Goal: Obtain resource: Obtain resource

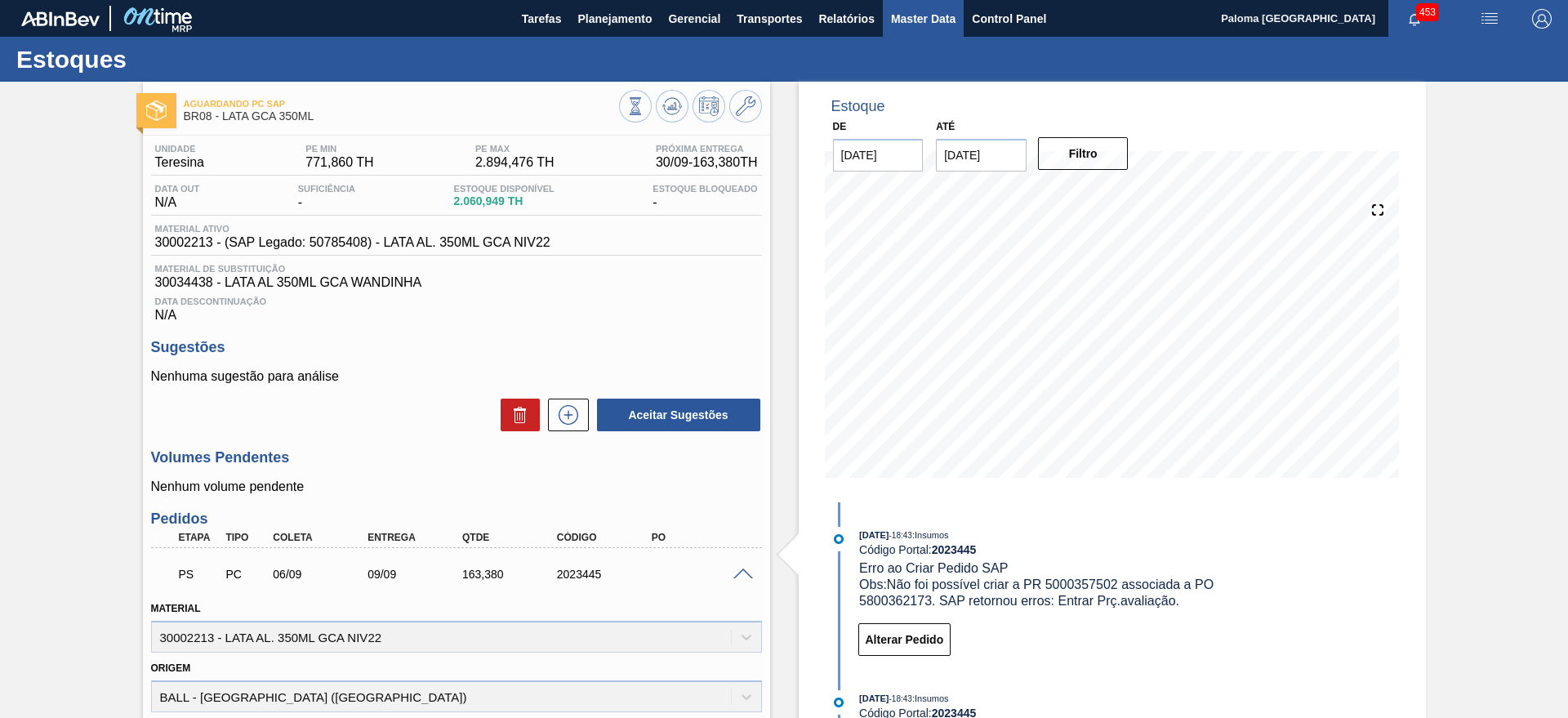
click at [932, 11] on span "Master Data" at bounding box center [923, 18] width 64 height 19
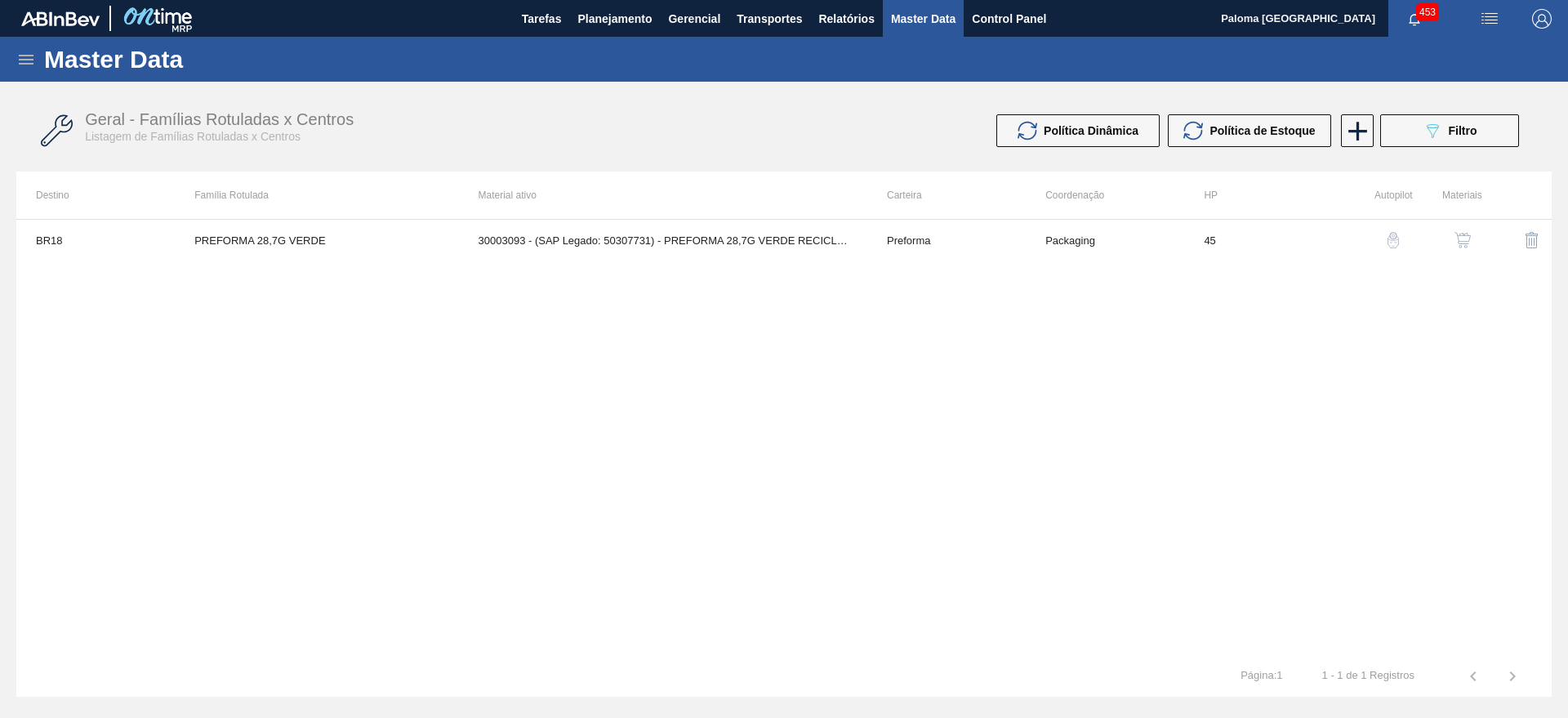
click at [17, 53] on icon at bounding box center [26, 59] width 19 height 19
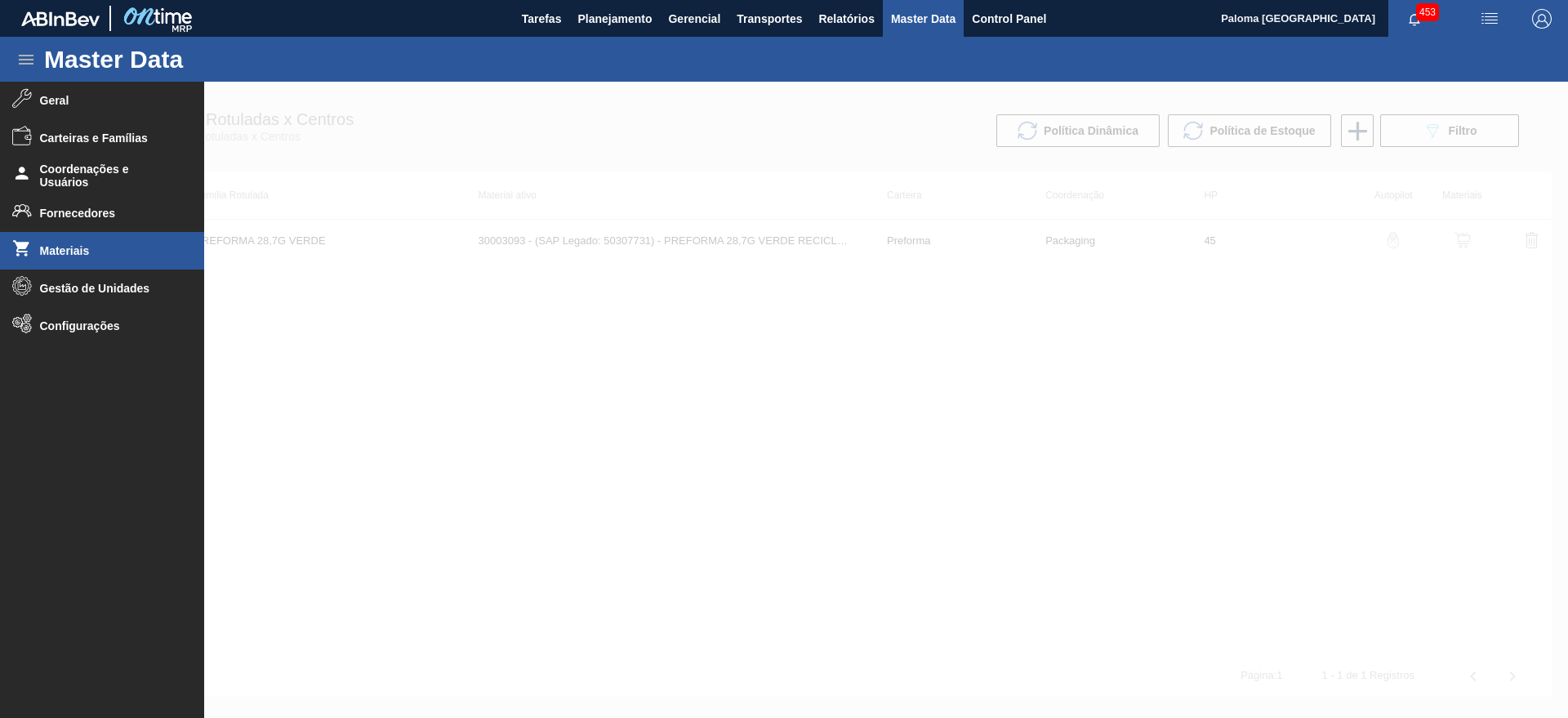
click at [111, 258] on li "Materiais" at bounding box center [102, 251] width 204 height 38
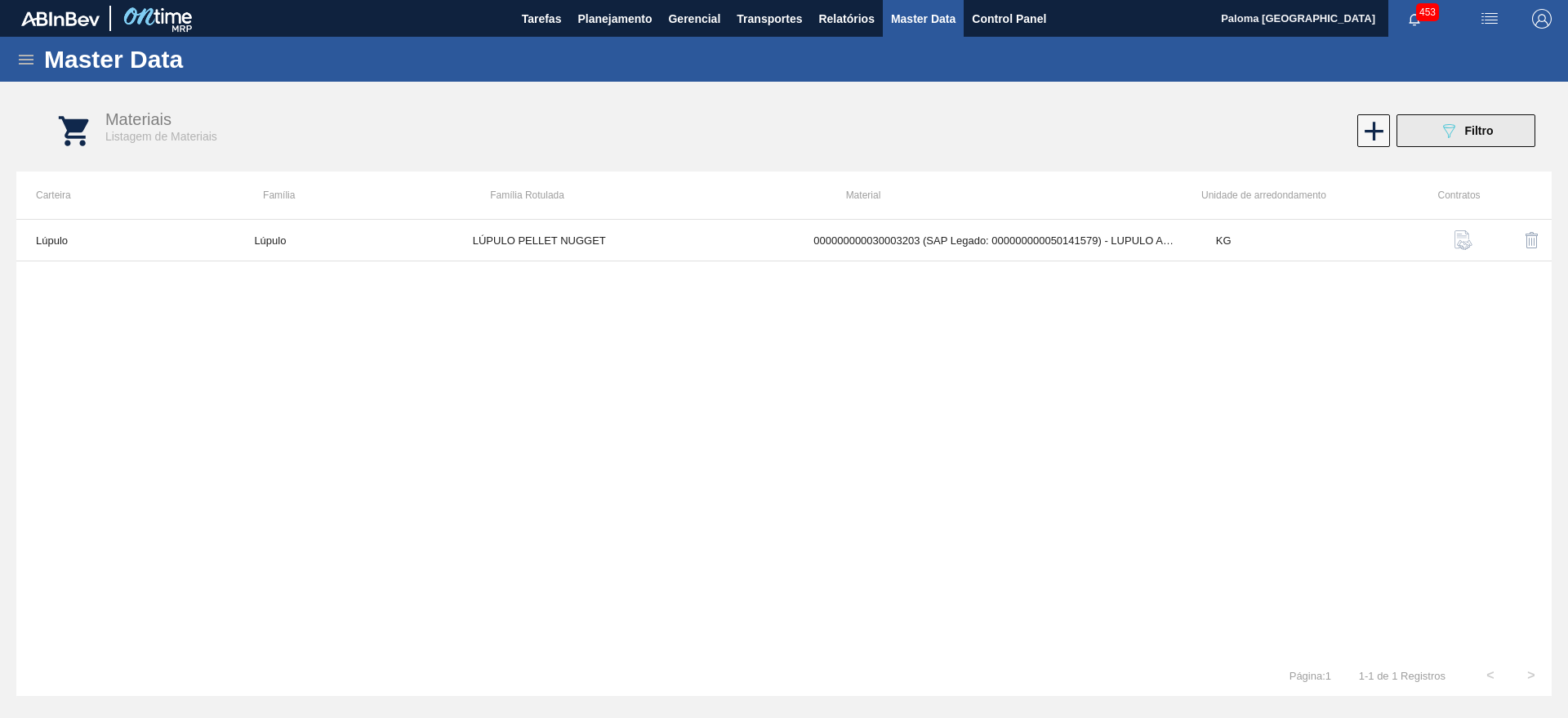
click at [1453, 133] on icon "089F7B8B-B2A5-4AFE-B5C0-19BA573D28AC" at bounding box center [1449, 130] width 19 height 19
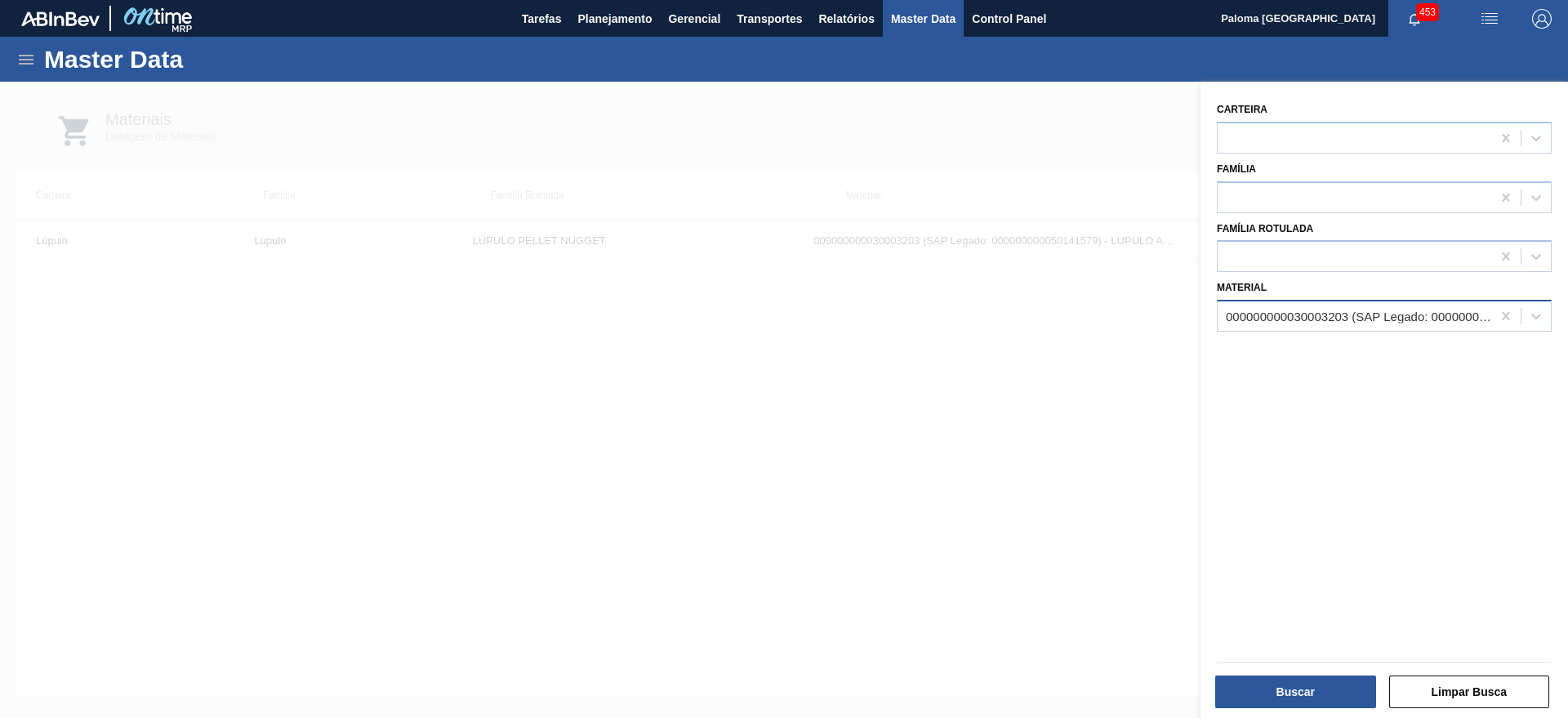
click at [1300, 315] on div "000000000030003203 (SAP Legado: 000000000050141579) - LUPULO Amar. Pellet REG N…" at bounding box center [1359, 316] width 267 height 14
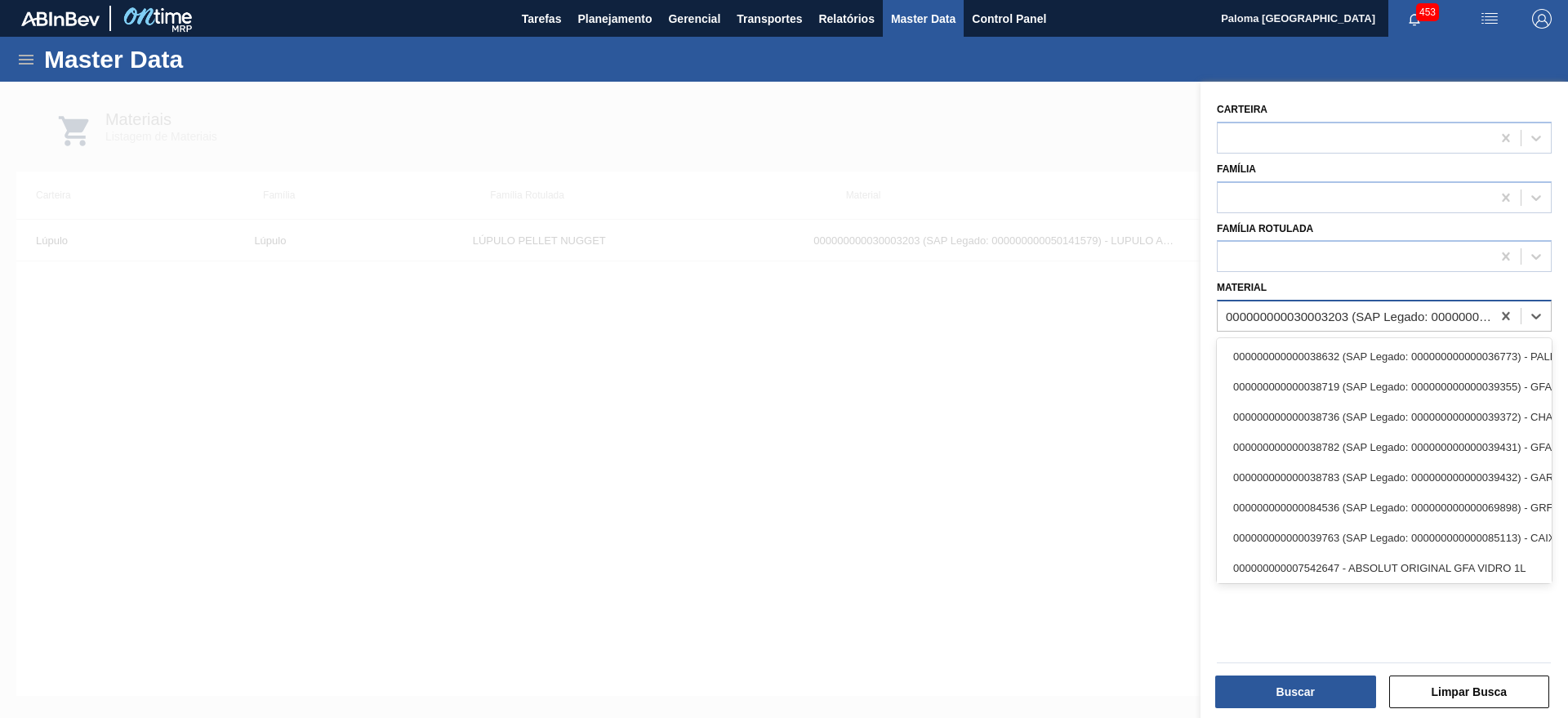
paste input "30007742"
type input "30007742"
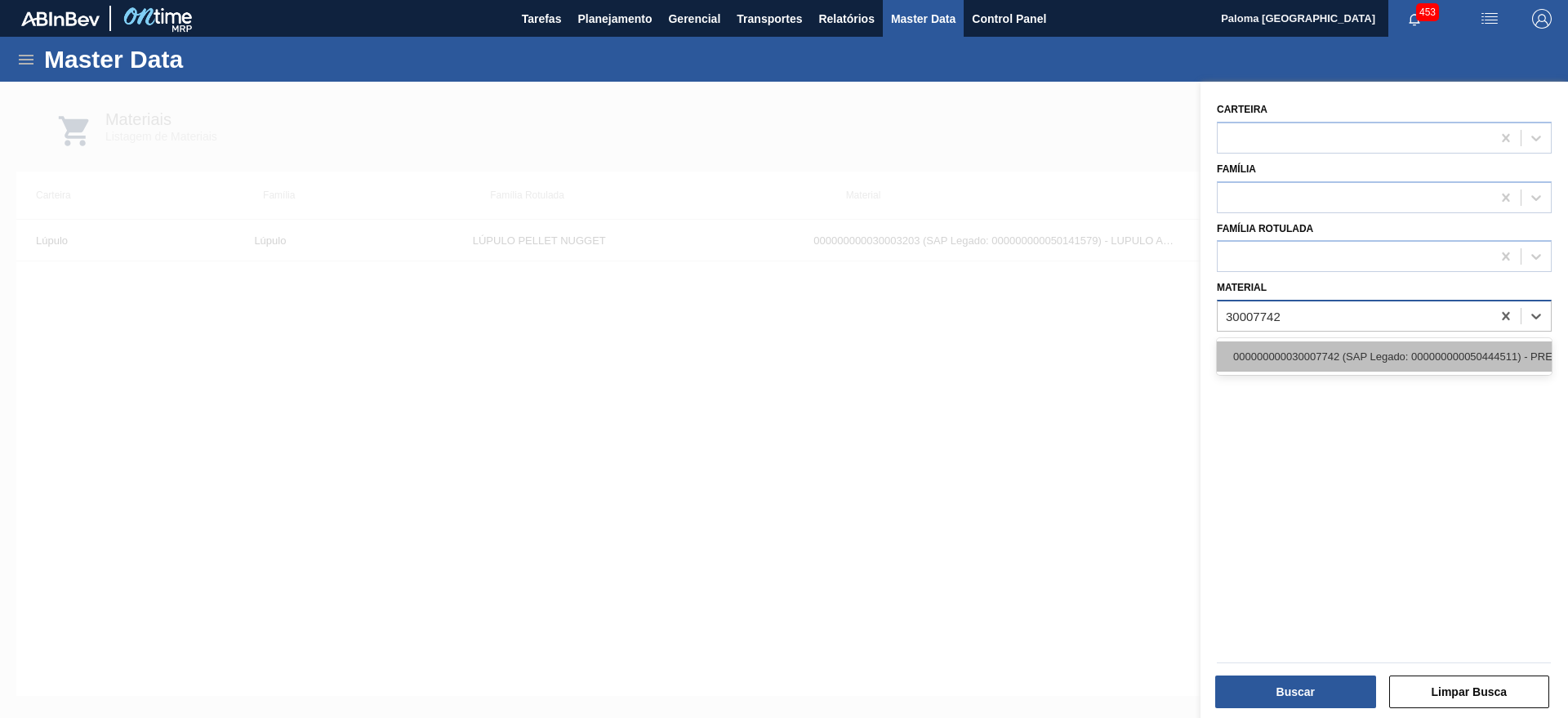
click at [1305, 347] on div "000000000030007742 (SAP Legado: 000000000050444511) - PREFORMA 39,7G CRISTAL RE…" at bounding box center [1384, 356] width 335 height 30
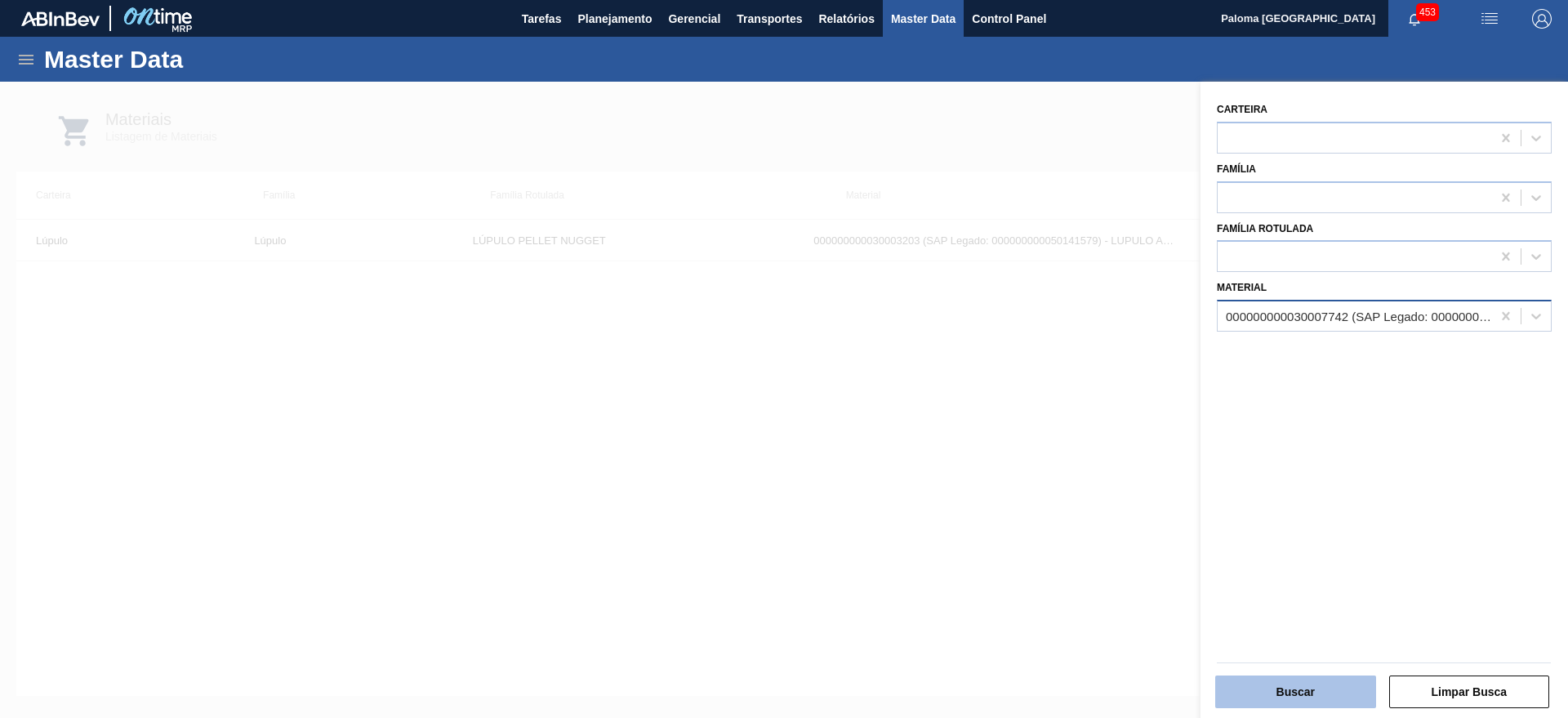
click at [1288, 687] on button "Buscar" at bounding box center [1296, 692] width 161 height 33
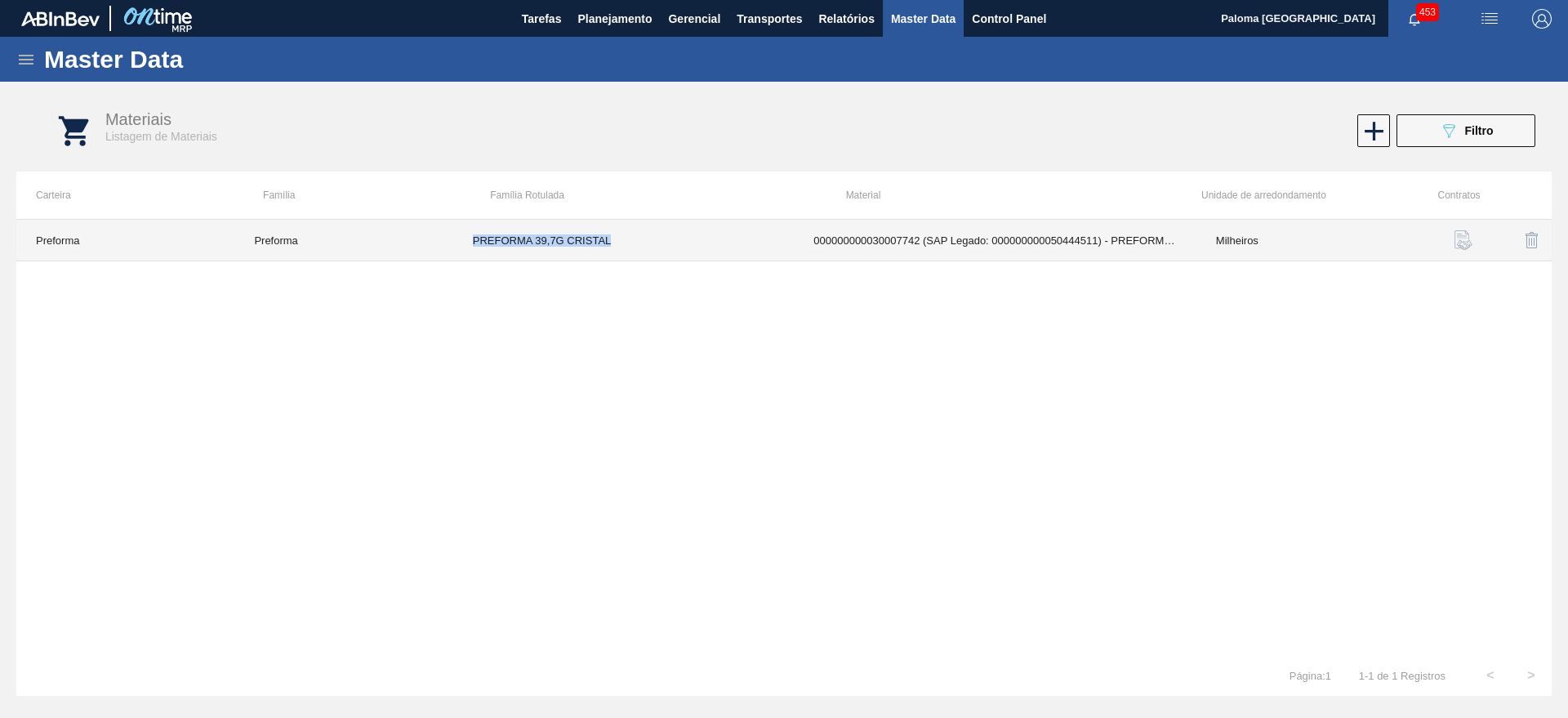
drag, startPoint x: 601, startPoint y: 248, endPoint x: 459, endPoint y: 236, distance: 142.5
click at [459, 236] on td "PREFORMA 39,7G CRISTAL" at bounding box center [623, 240] width 341 height 42
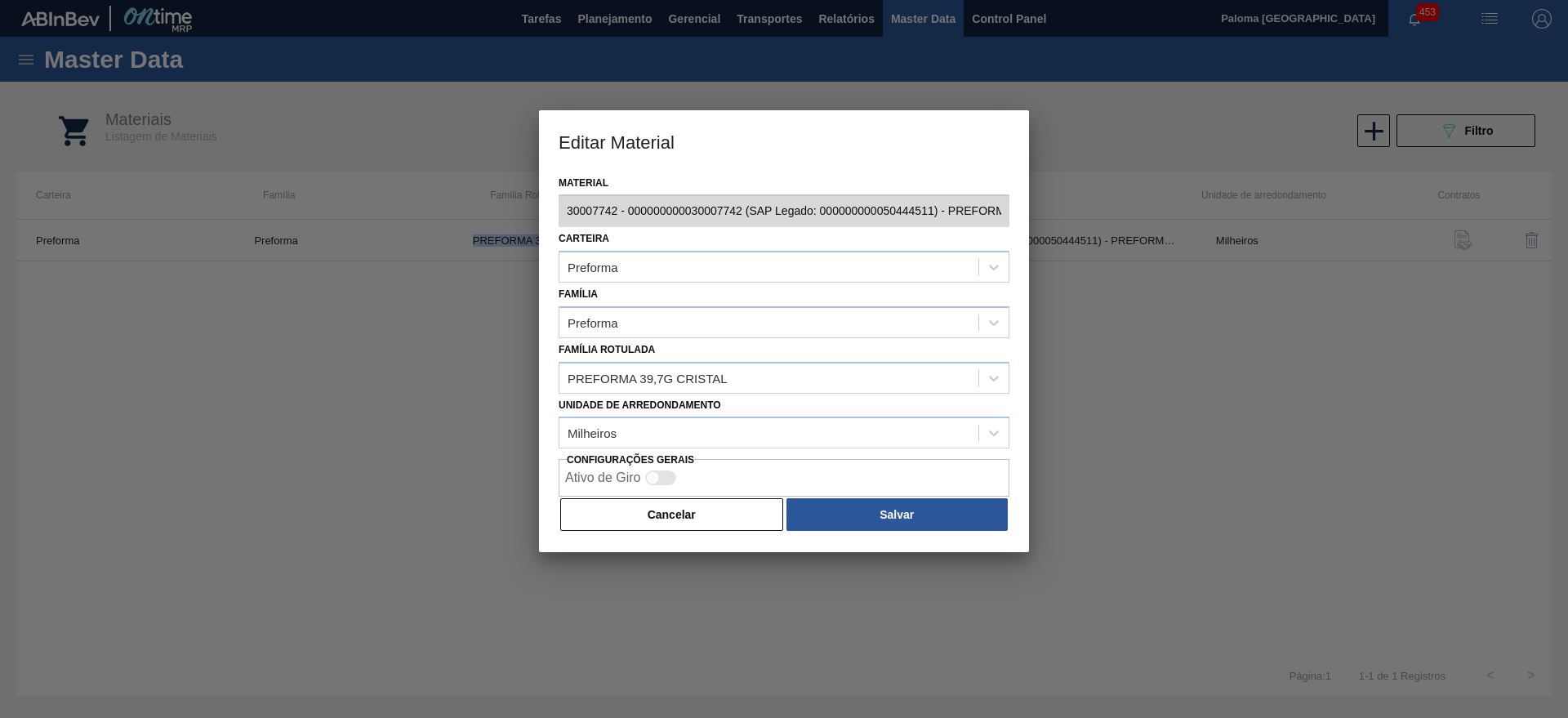
copy td "PREFORMA 39,7G CRISTAL"
click at [729, 523] on button "Cancelar" at bounding box center [671, 515] width 223 height 33
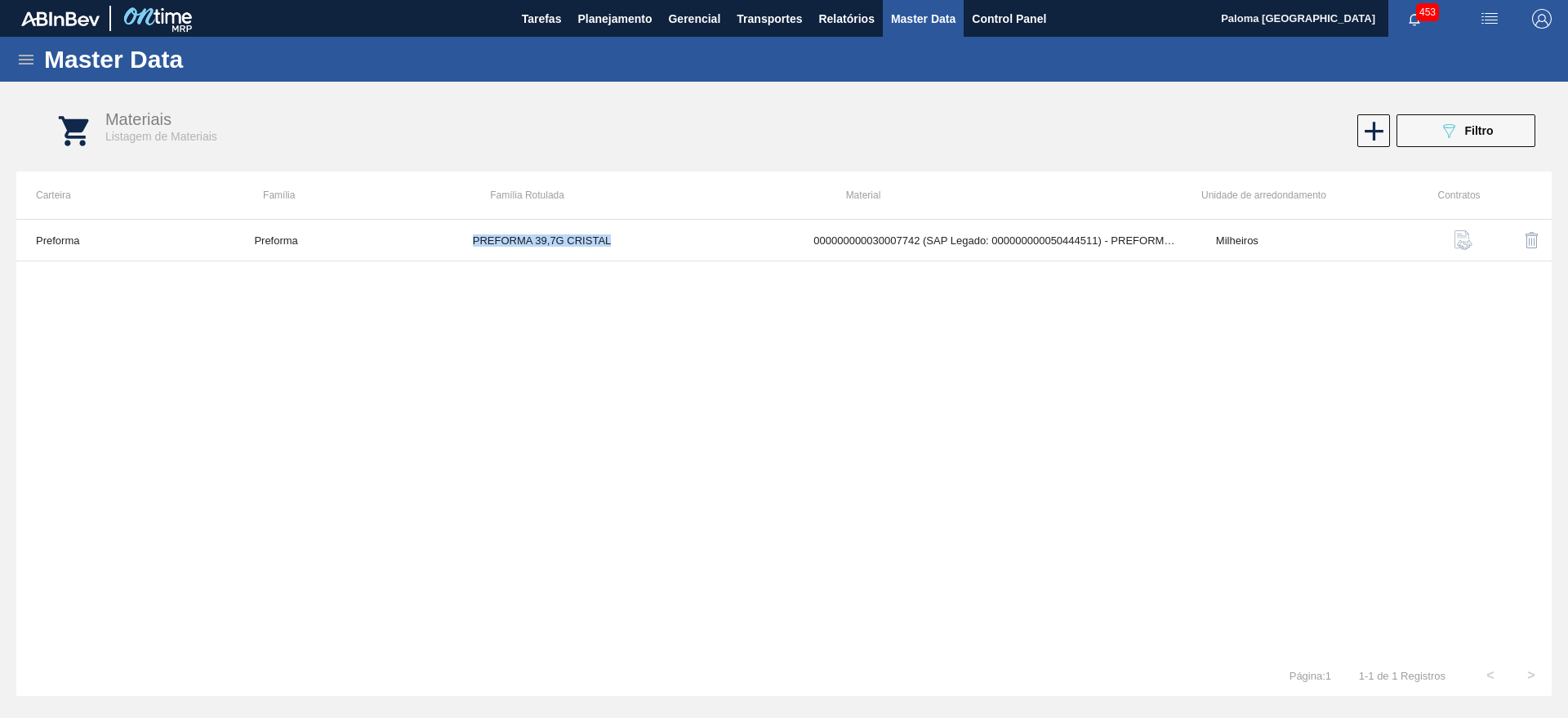
click at [24, 64] on icon at bounding box center [26, 59] width 19 height 19
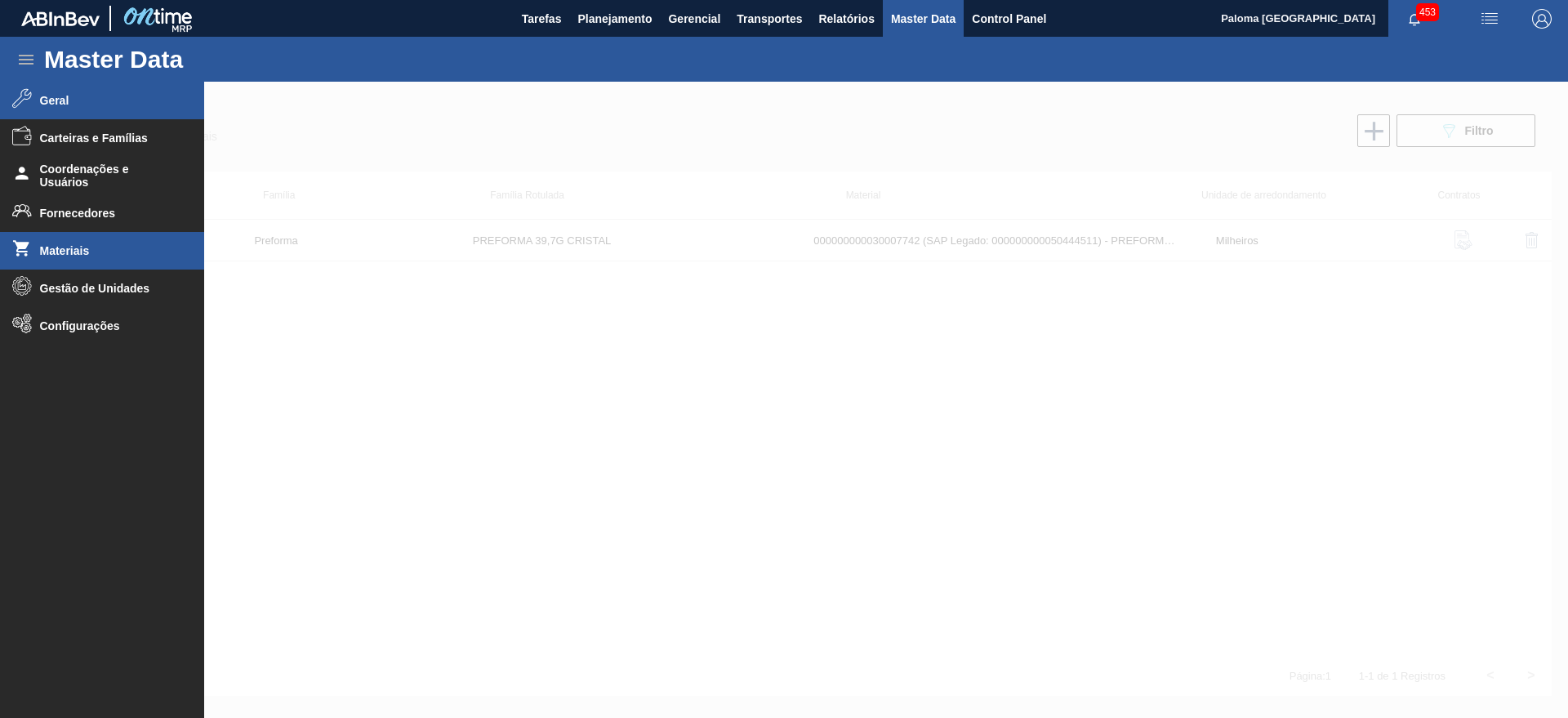
click at [60, 105] on span "Geral" at bounding box center [107, 100] width 135 height 13
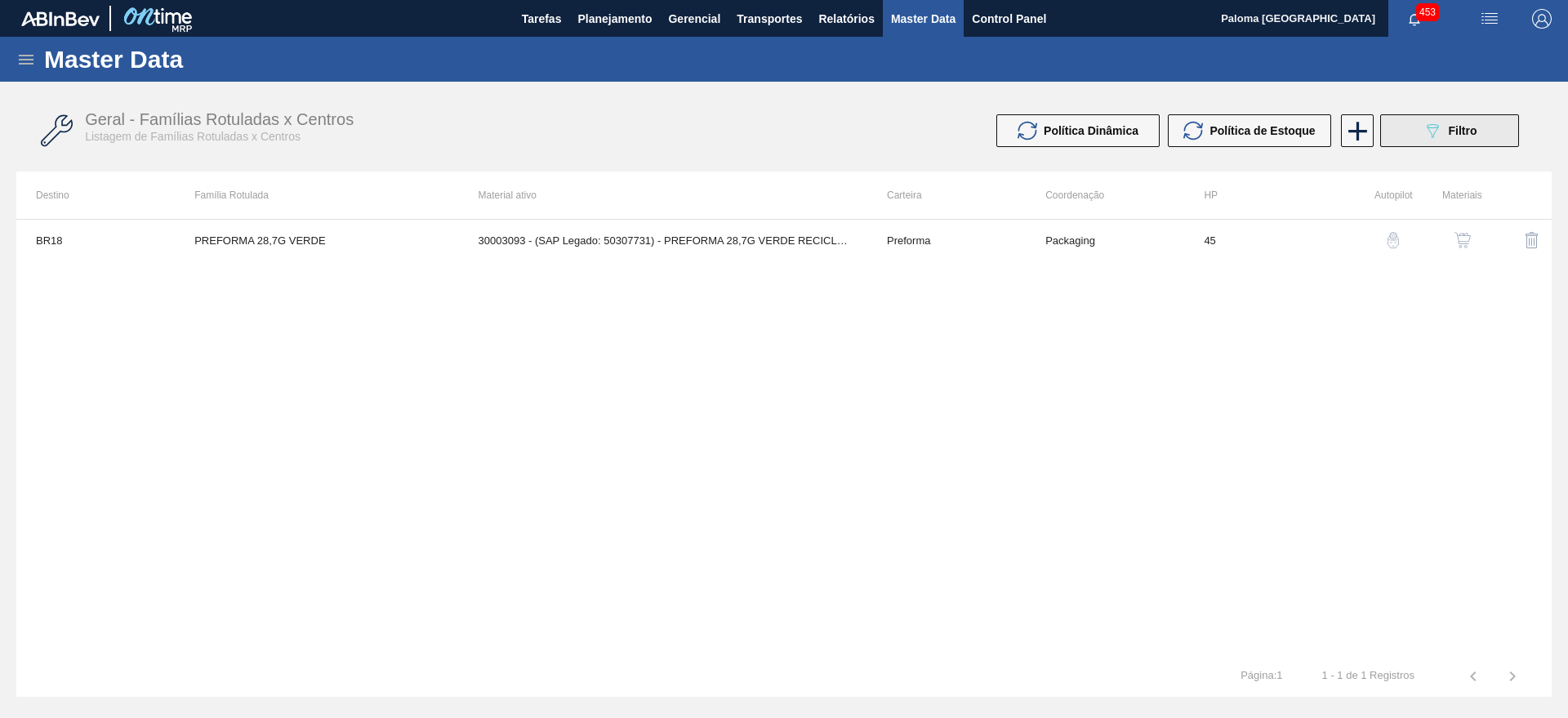
click at [1463, 135] on span "Filtro" at bounding box center [1463, 130] width 28 height 13
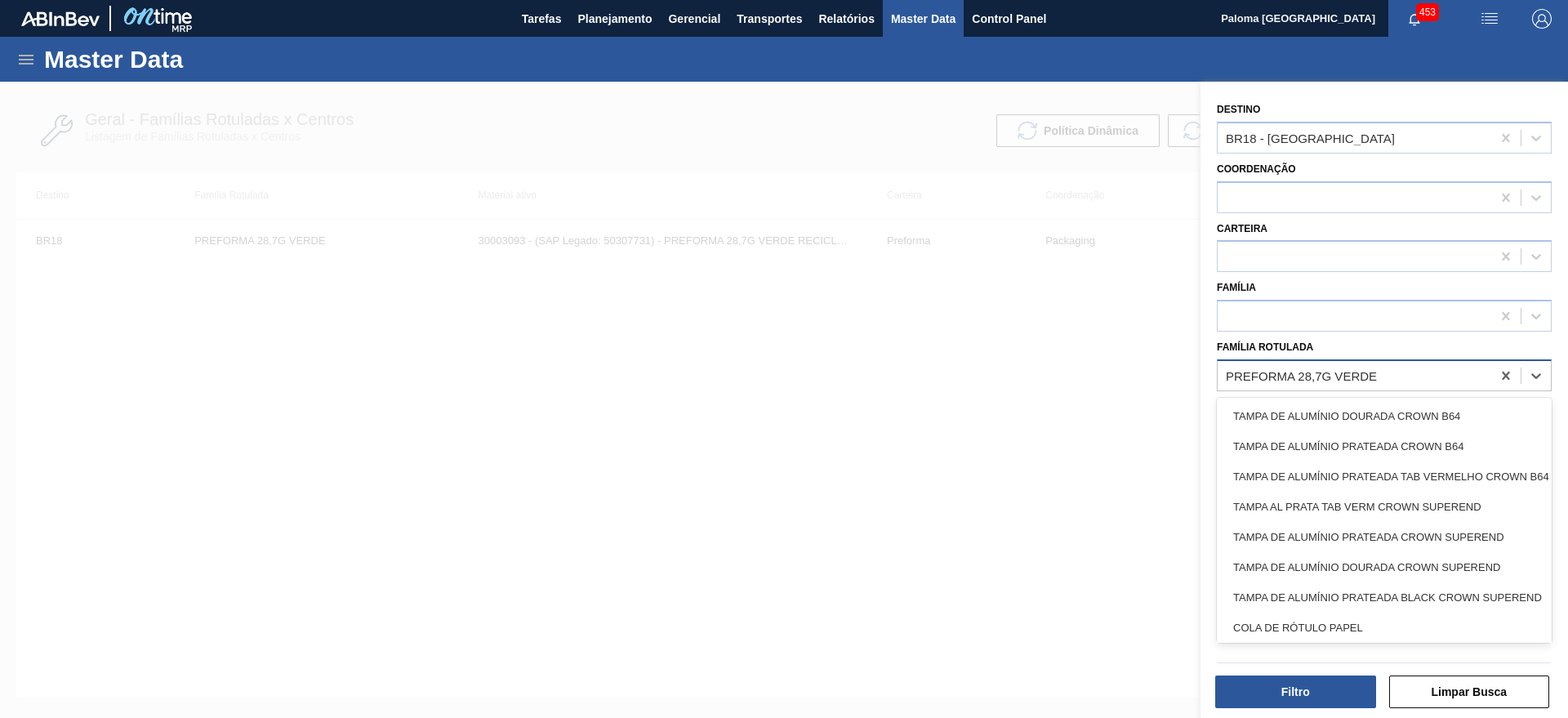
click at [1271, 376] on div "PREFORMA 28,7G VERDE" at bounding box center [1301, 375] width 151 height 14
paste Rotulada "PREFORMA 39,7G CRISTAL"
type Rotulada "PREFORMA 39,7G CRISTAL"
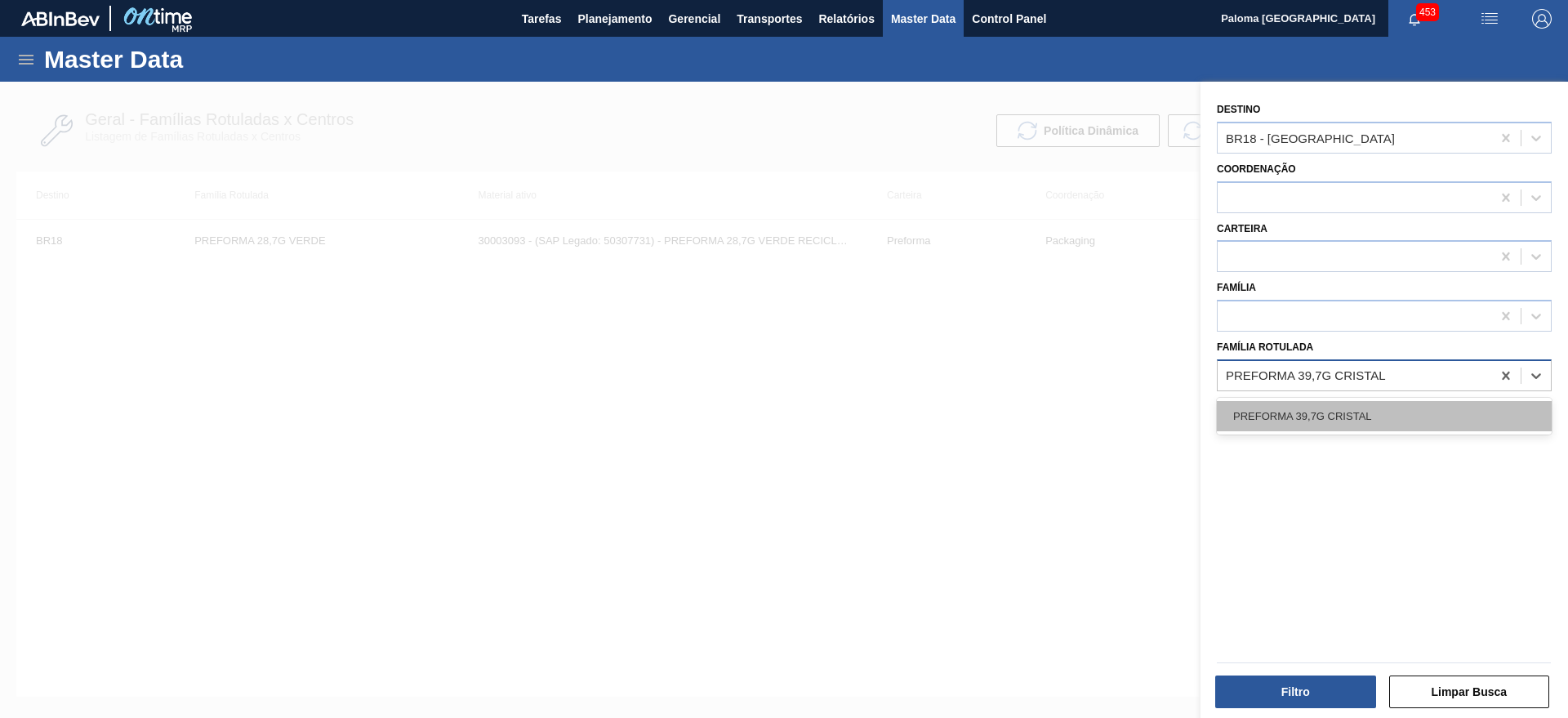
click at [1340, 417] on div "PREFORMA 39,7G CRISTAL" at bounding box center [1384, 416] width 335 height 30
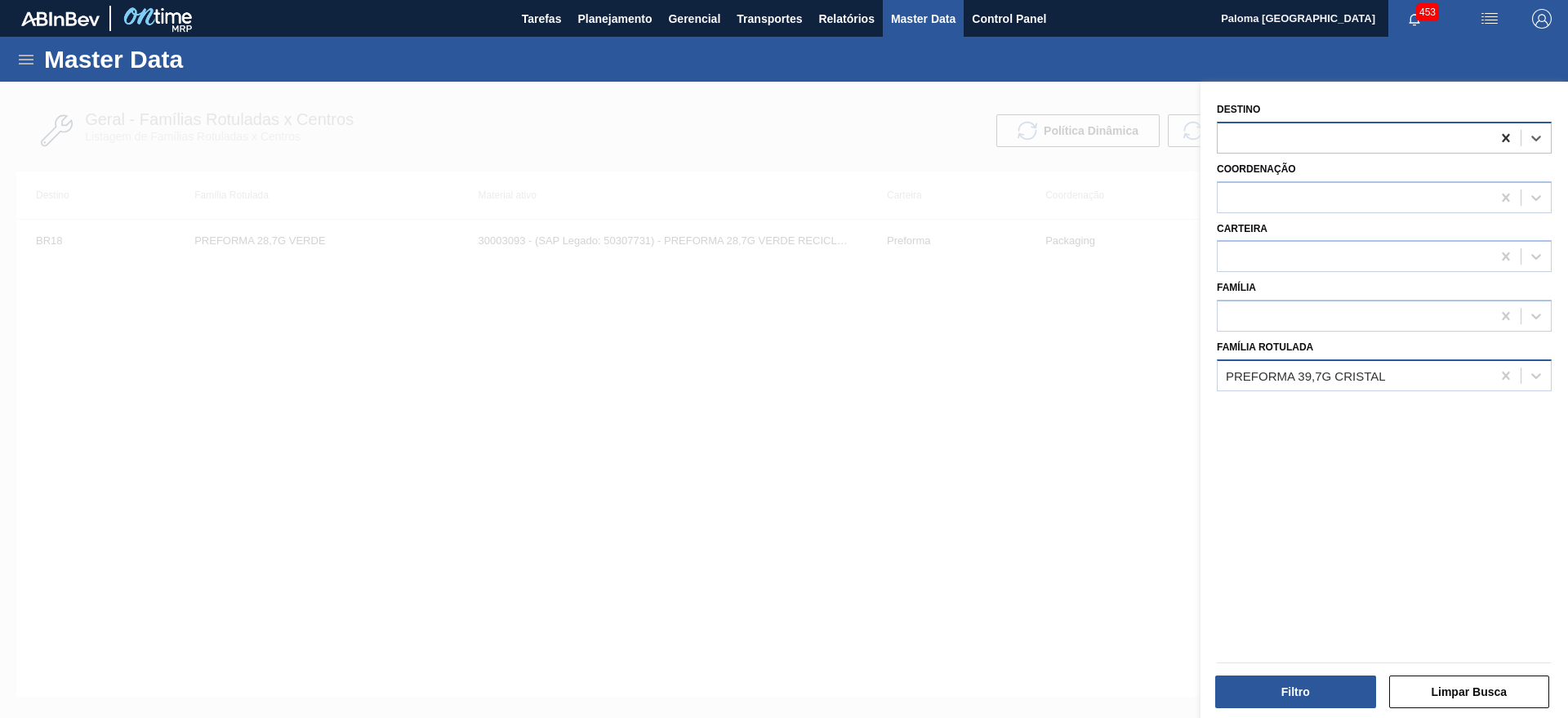
click at [1503, 138] on icon at bounding box center [1506, 138] width 8 height 8
click at [1231, 691] on button "Filtro" at bounding box center [1296, 692] width 161 height 33
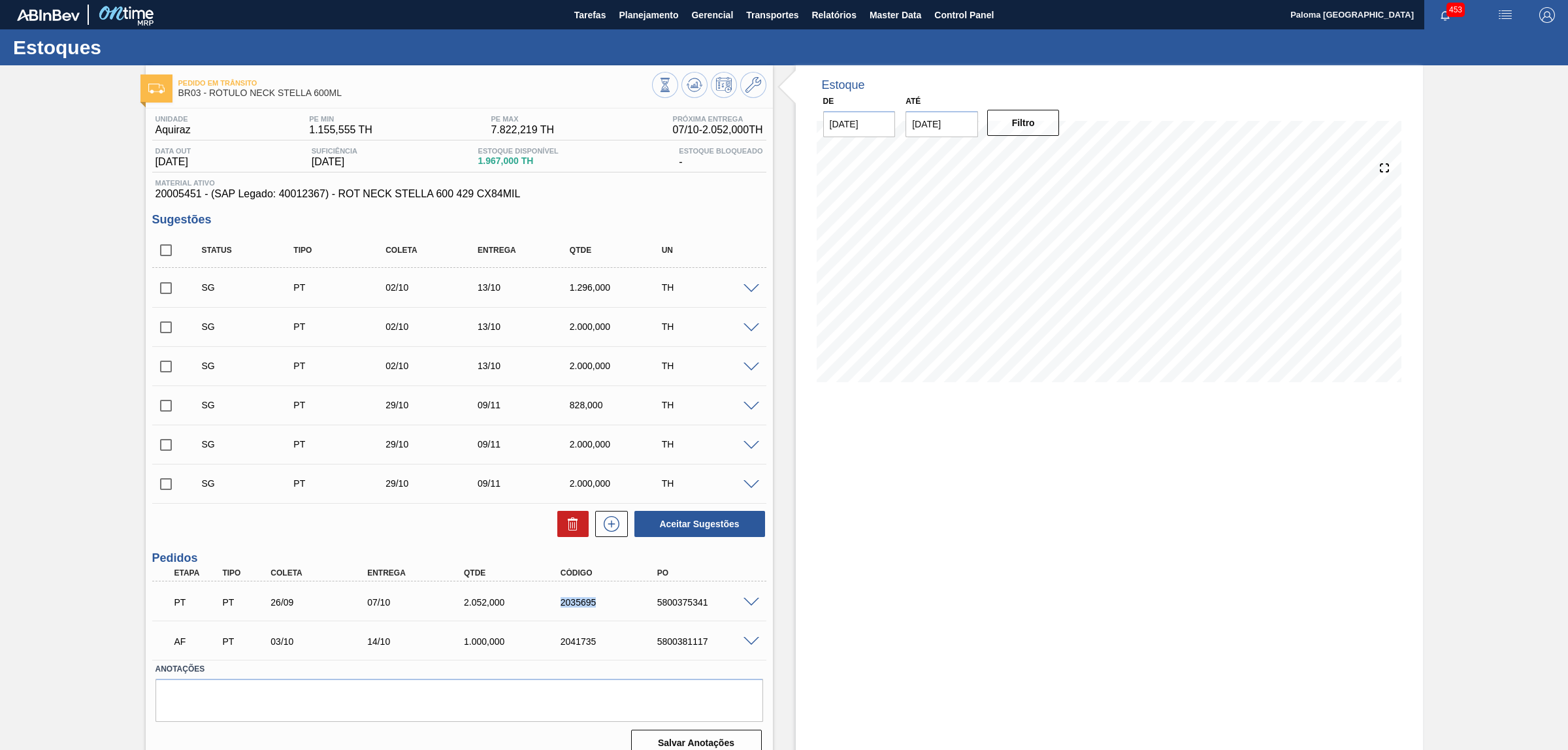
drag, startPoint x: 603, startPoint y: 604, endPoint x: 554, endPoint y: 604, distance: 49.0
click at [554, 604] on div "2035695" at bounding box center [600, 602] width 96 height 10
copy div "2035695"
click at [697, 604] on div "5800375341" at bounding box center [708, 602] width 110 height 10
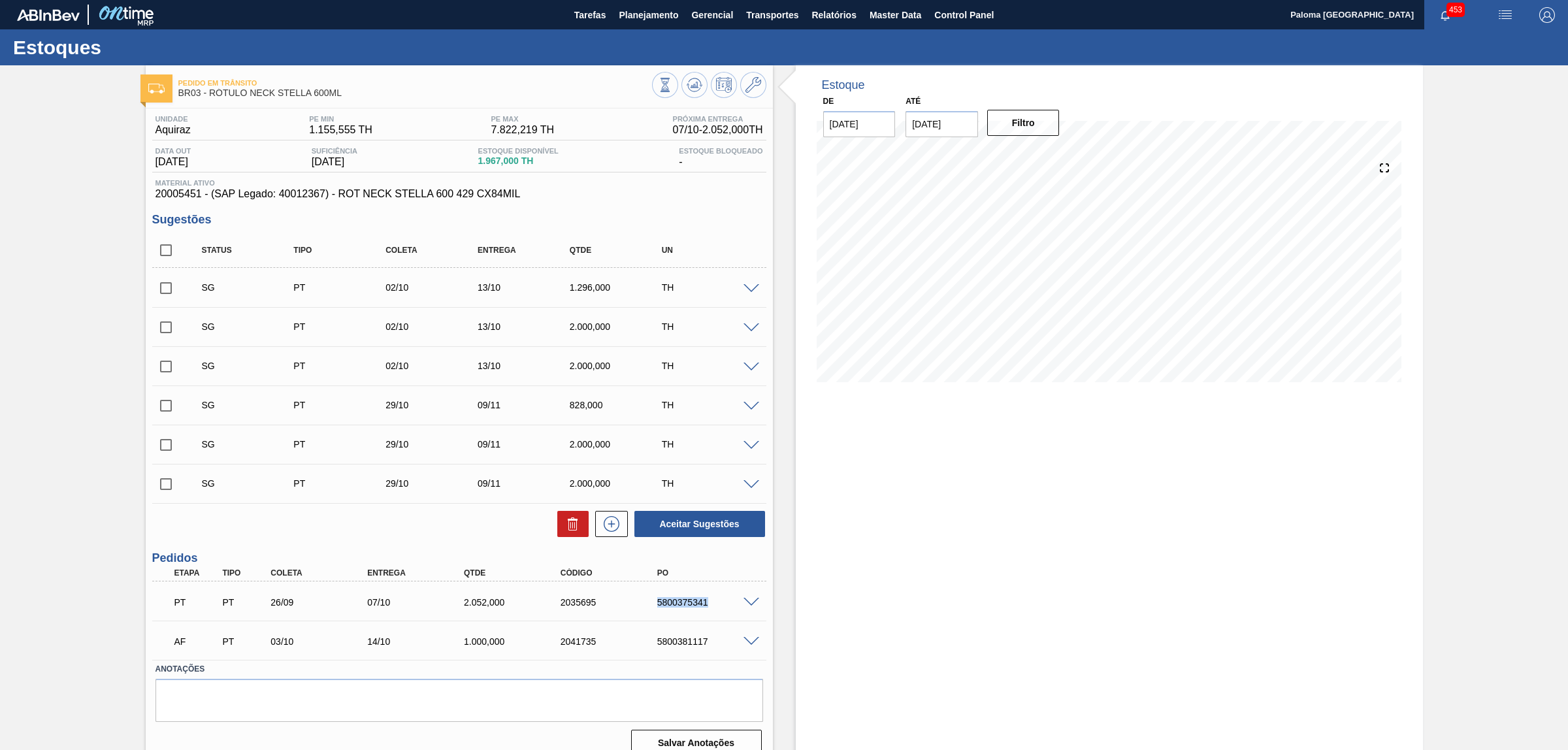
copy div "5800375341"
click at [583, 602] on div "2035695" at bounding box center [612, 602] width 110 height 10
copy div "2035695"
click at [906, 12] on span "Master Data" at bounding box center [895, 15] width 51 height 16
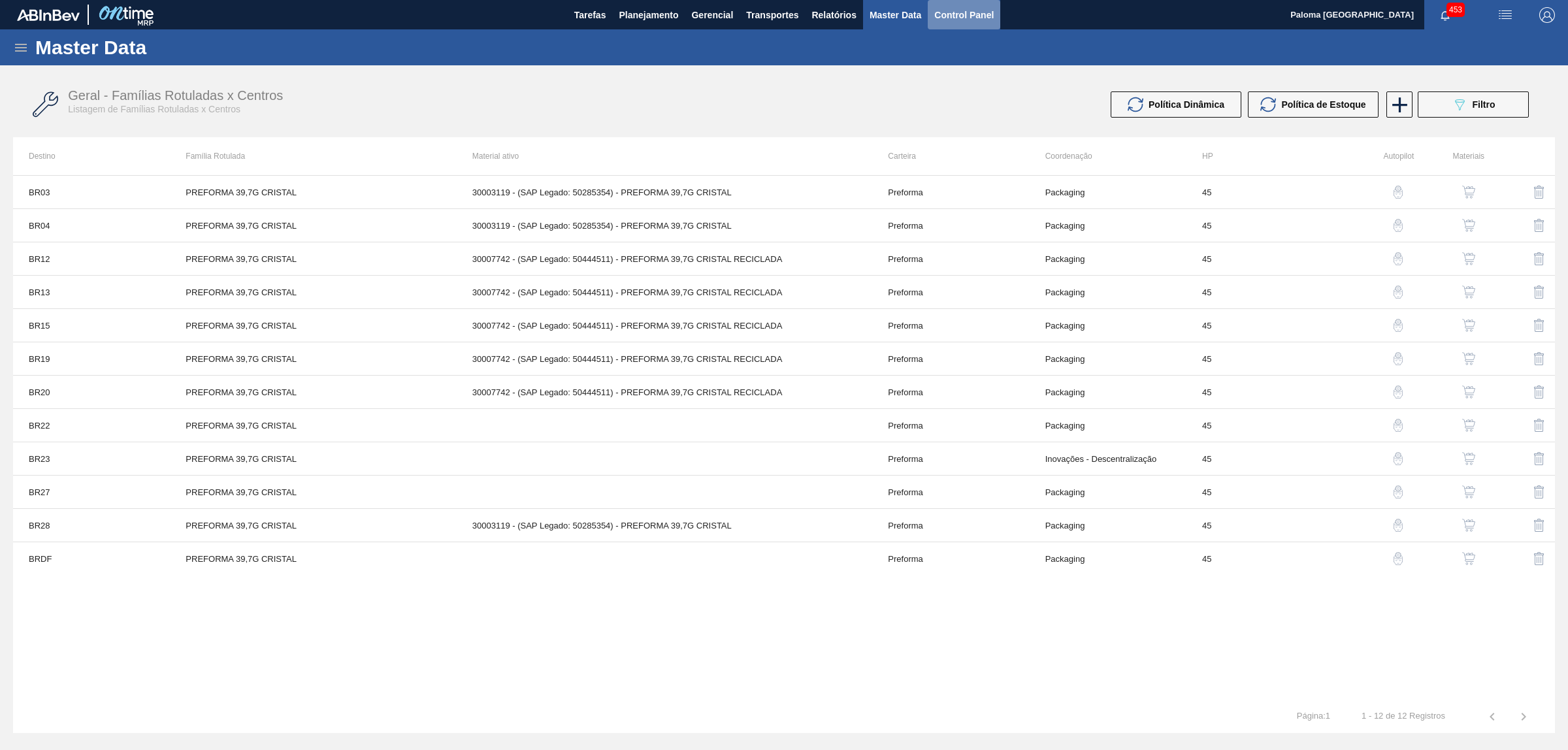
click at [941, 14] on span "Control Panel" at bounding box center [964, 15] width 59 height 16
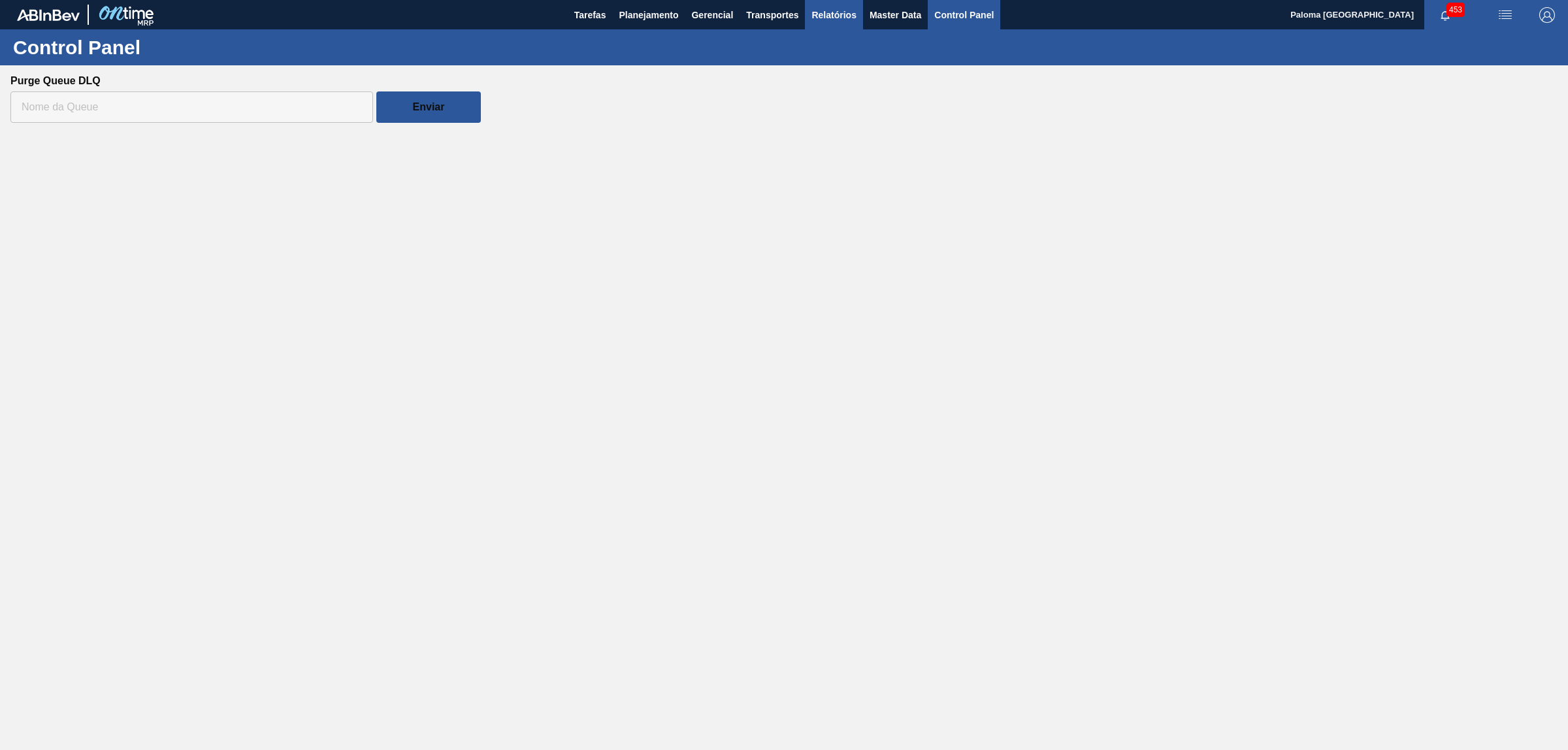
click at [822, 14] on span "Relatórios" at bounding box center [833, 15] width 44 height 16
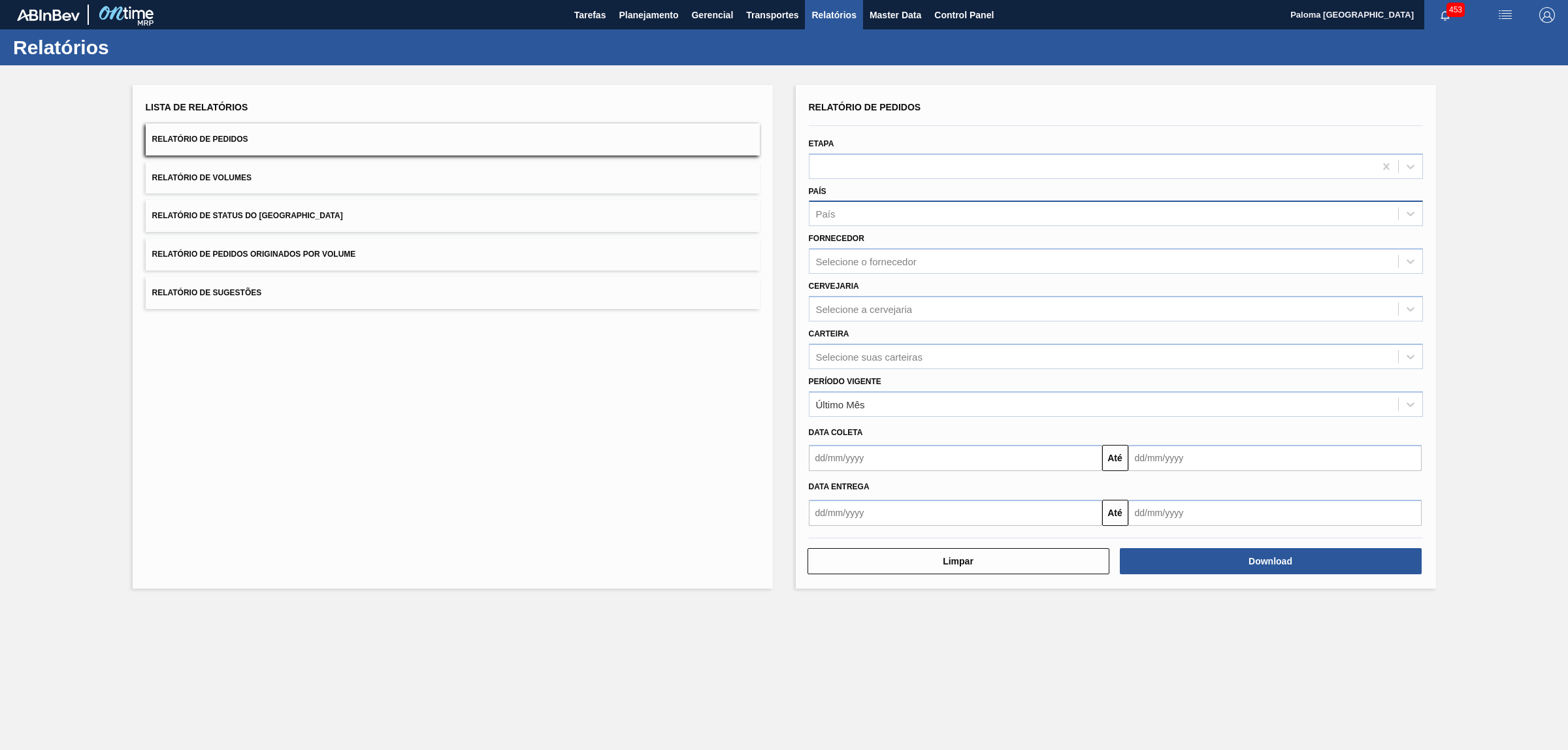
click at [870, 217] on div "País" at bounding box center [1103, 214] width 588 height 19
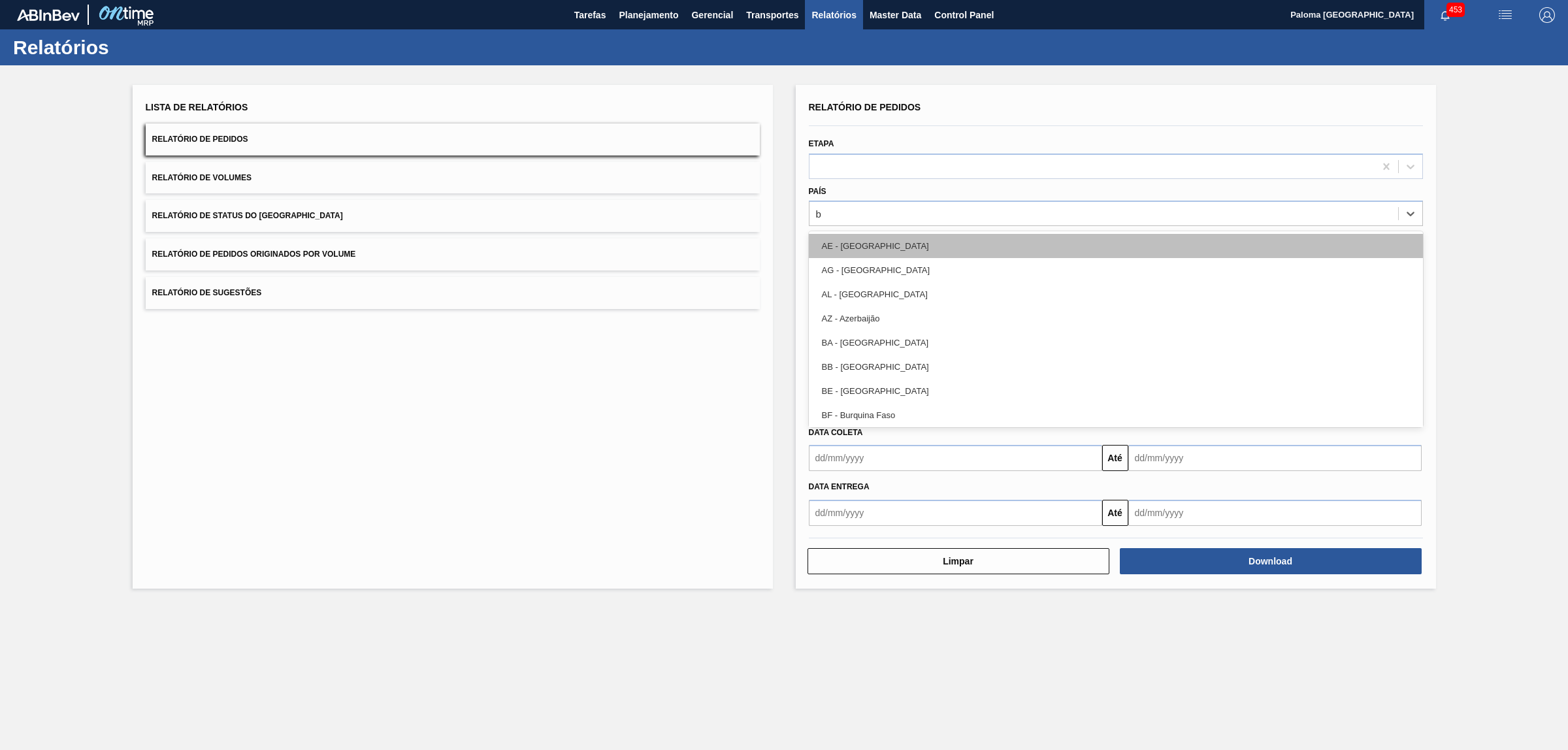
type input "br"
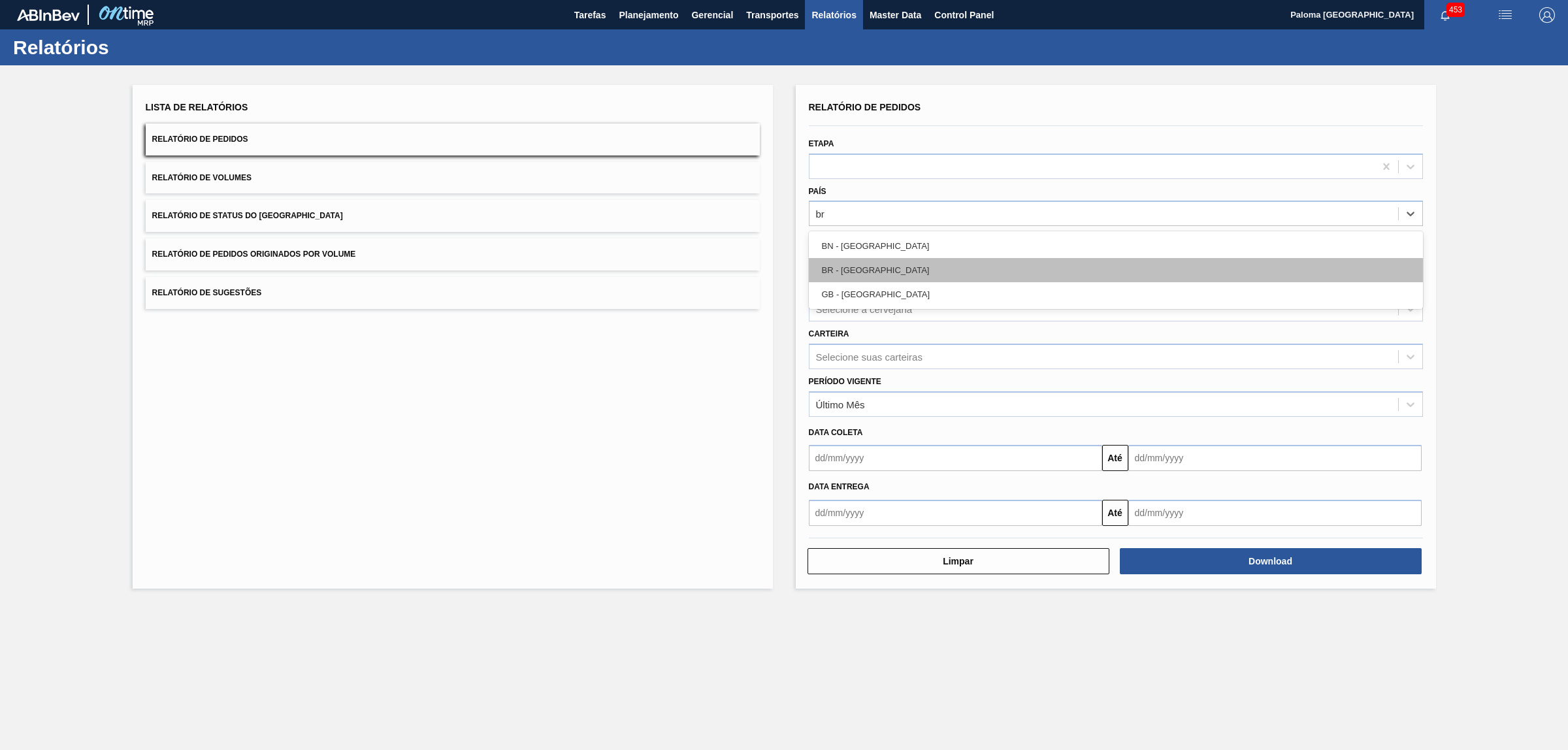
click at [918, 268] on div "BR - Brasil" at bounding box center [1116, 270] width 614 height 24
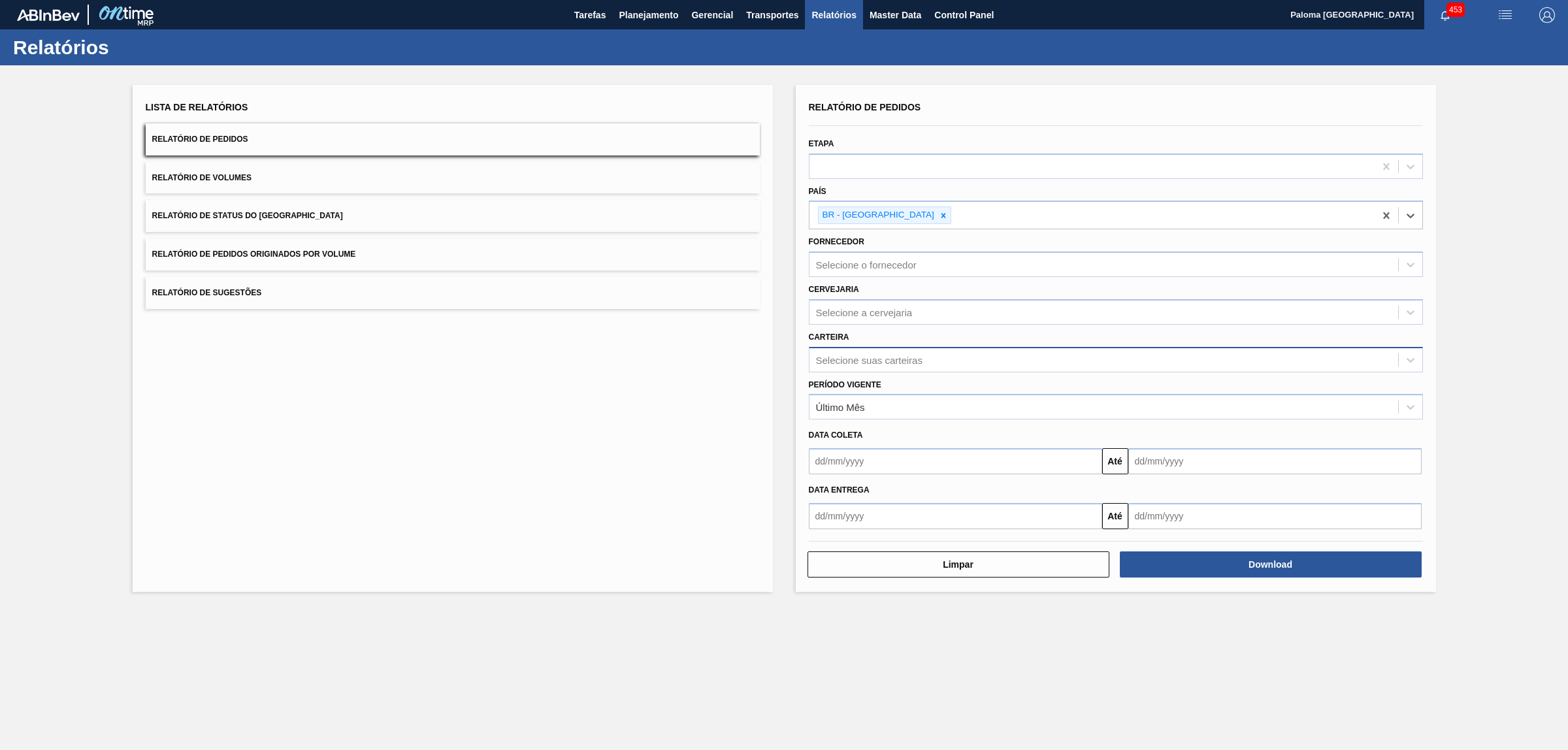
click at [878, 361] on div "Selecione suas carteiras" at bounding box center [869, 359] width 107 height 11
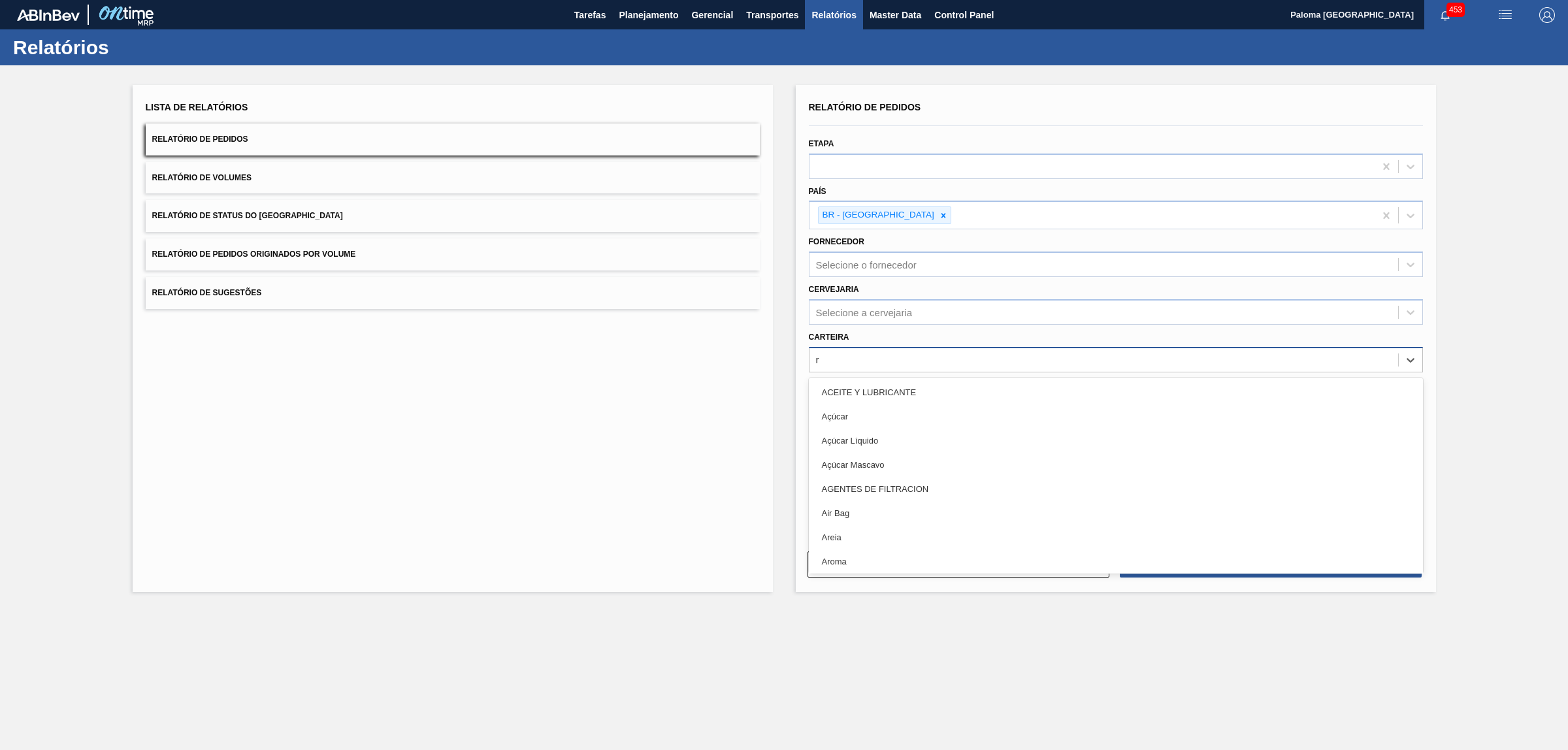
type input "ró"
click at [879, 391] on div "Rótulo" at bounding box center [1116, 392] width 614 height 24
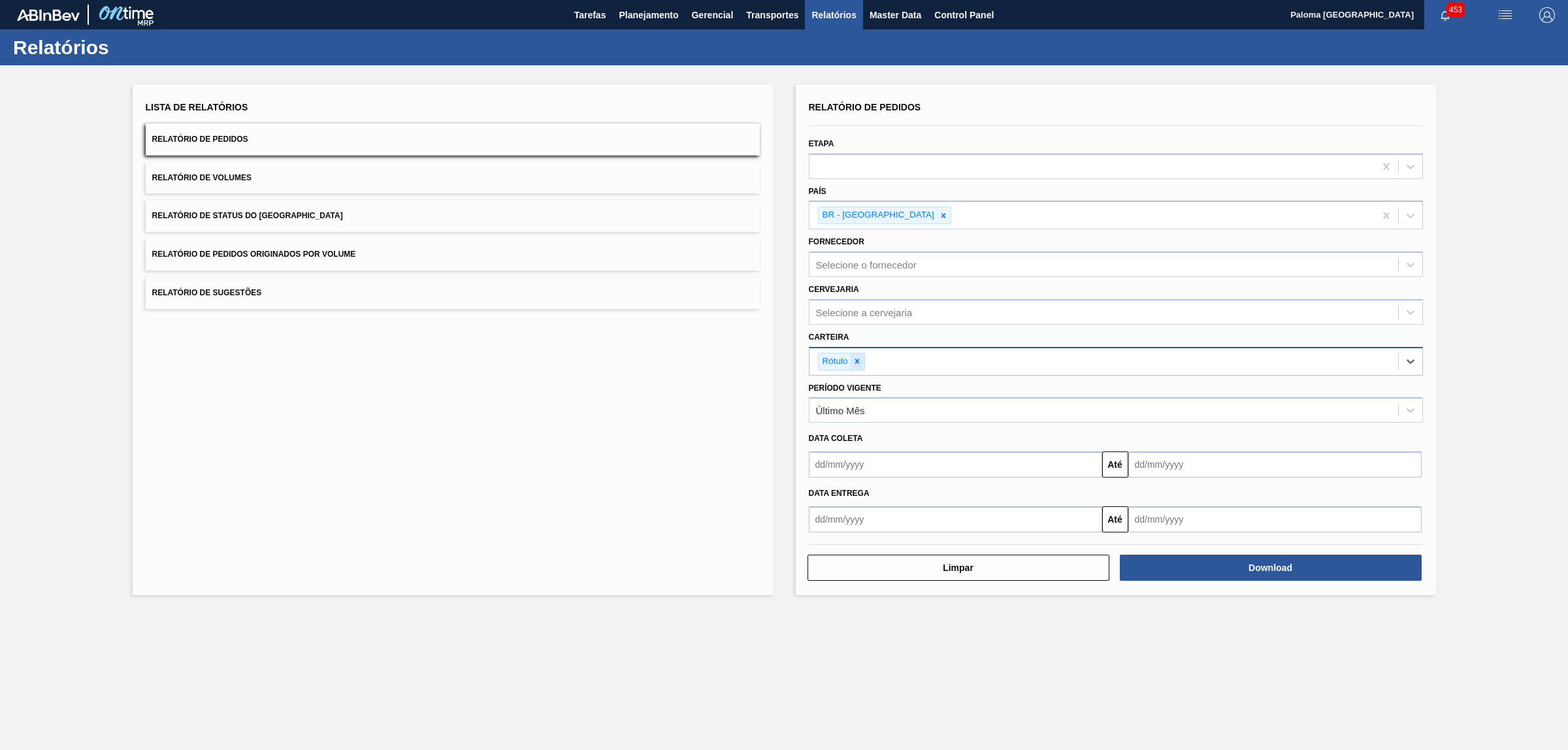
click at [857, 354] on div at bounding box center [857, 361] width 14 height 16
click at [1270, 563] on button "Download" at bounding box center [1270, 564] width 302 height 26
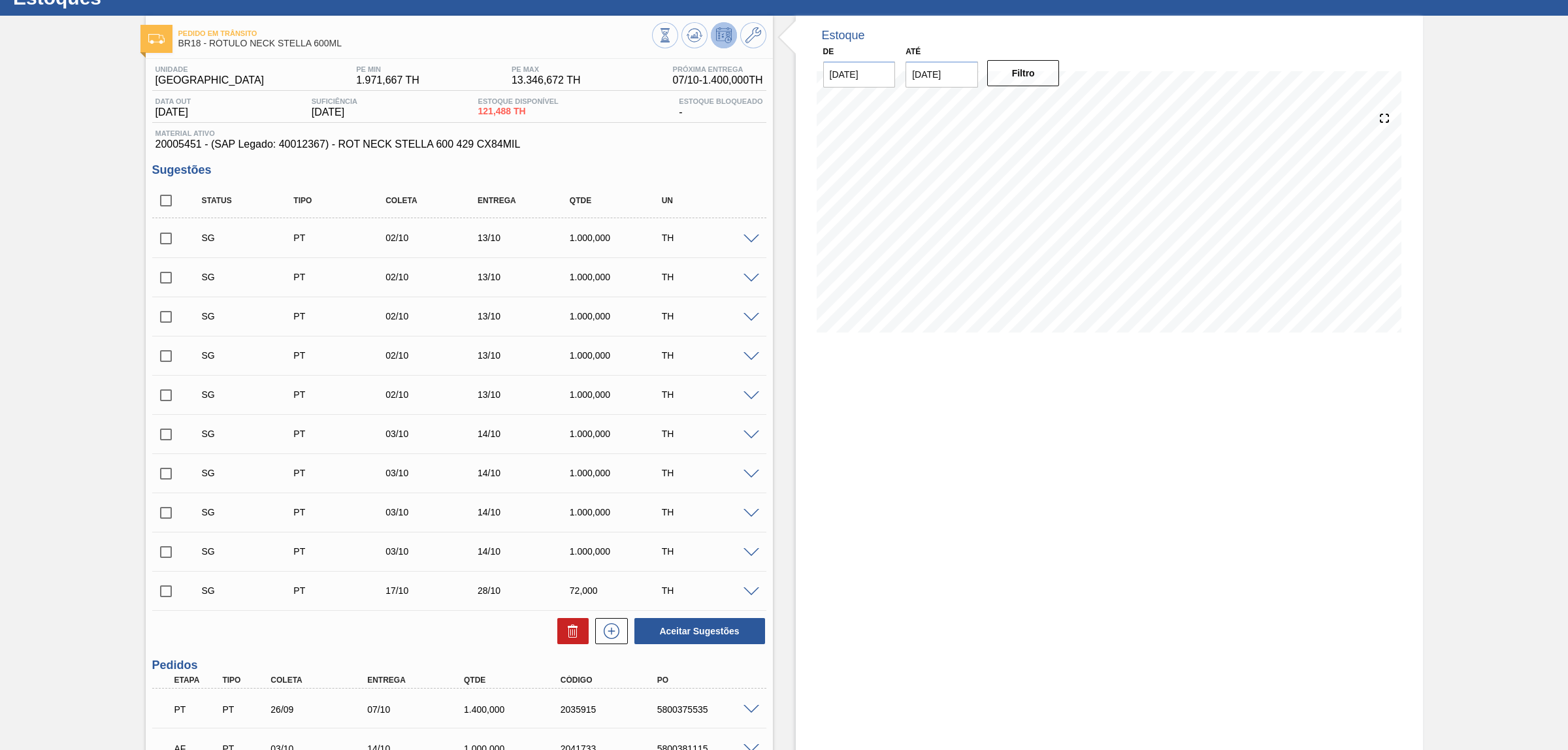
scroll to position [174, 0]
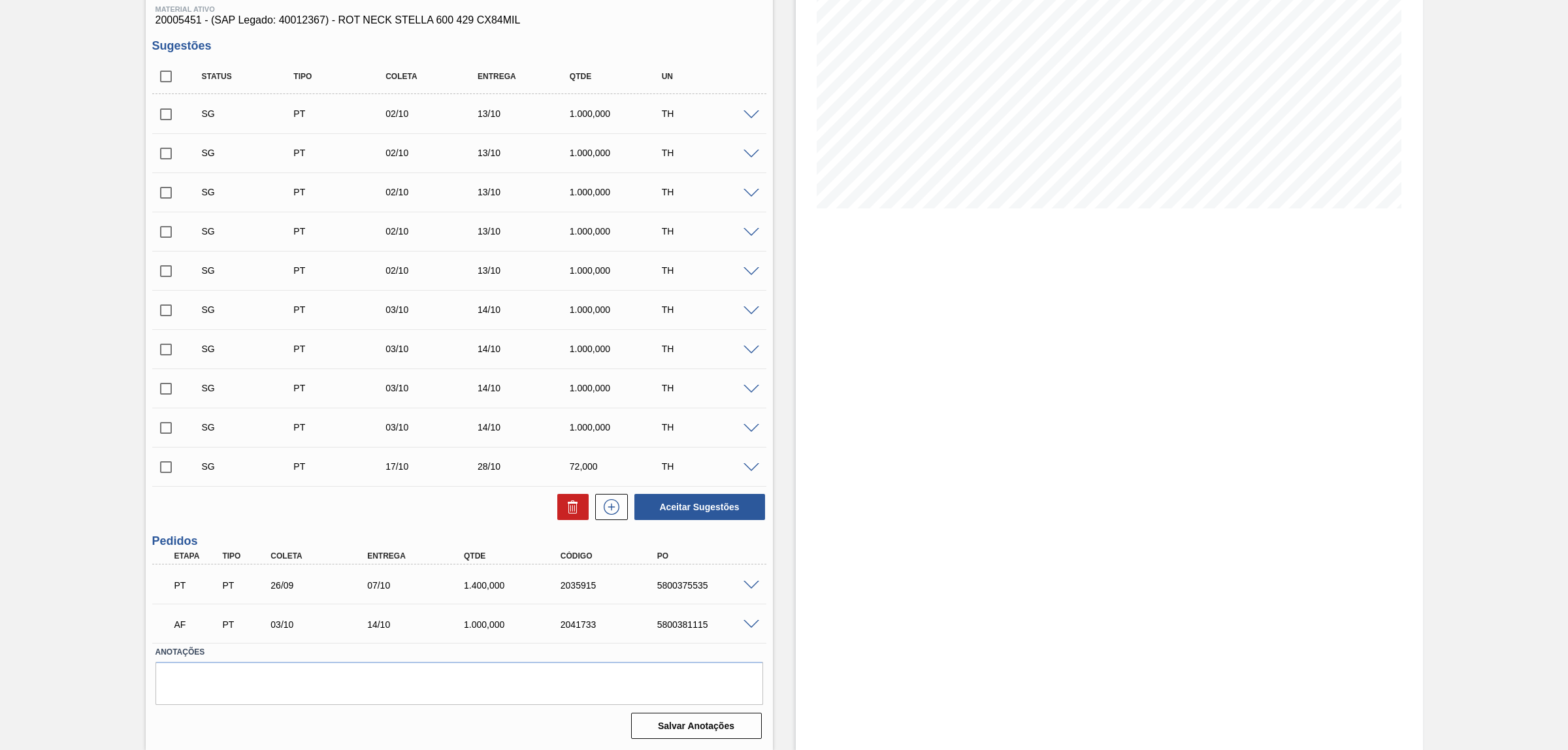
click at [685, 571] on div "PT PT 26/09 07/10 1.400,000 2035915 5800375535" at bounding box center [455, 584] width 579 height 26
click at [687, 579] on div "PT PT 26/09 07/10 1.400,000 2035915 5800375535" at bounding box center [455, 584] width 579 height 26
click at [687, 580] on div "PT PT 26/09 07/10 1.400,000 2035915 5800375535" at bounding box center [455, 584] width 579 height 26
copy div "5800375535"
click at [748, 583] on span at bounding box center [751, 585] width 16 height 10
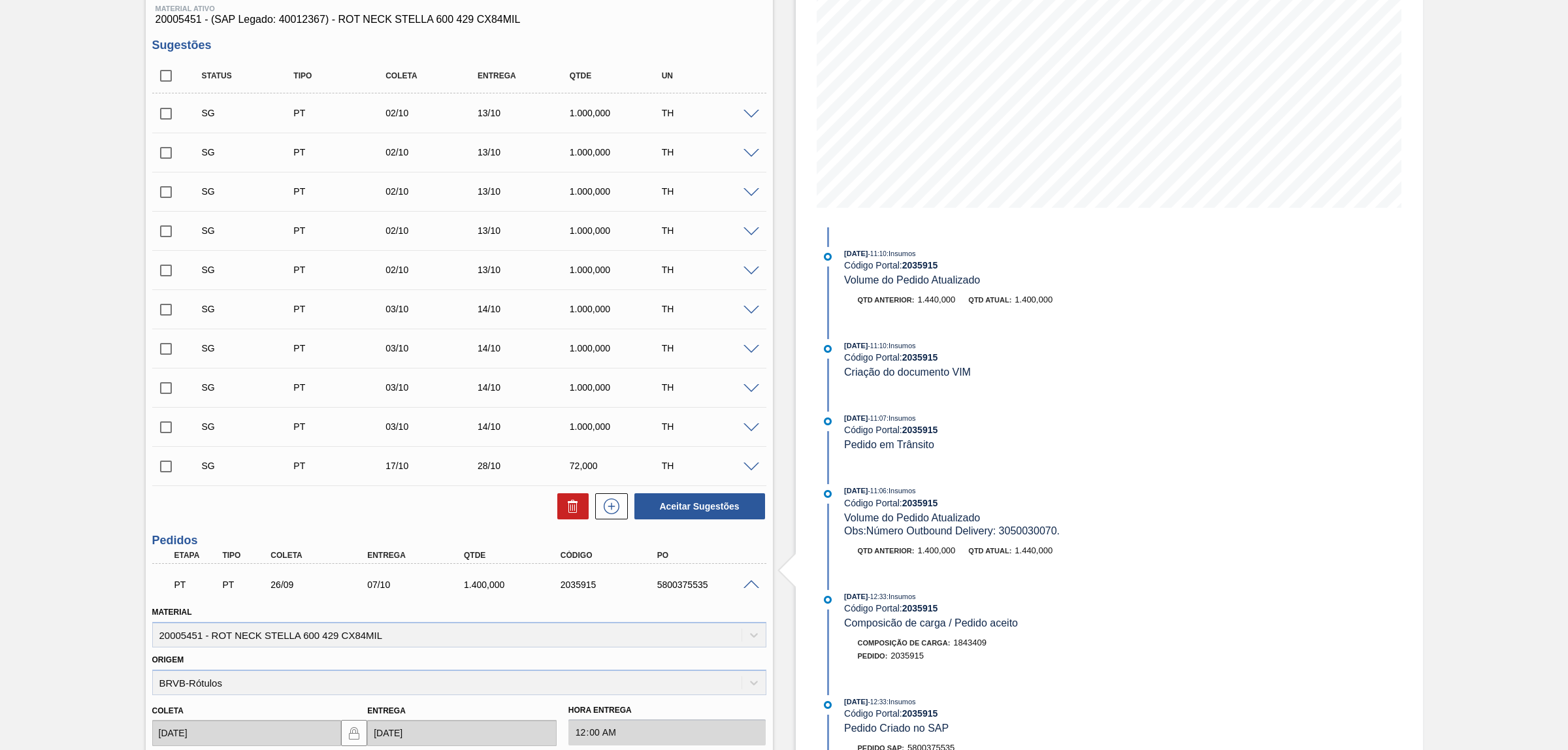
click at [585, 587] on div "2035915" at bounding box center [612, 584] width 110 height 10
copy div "2035915"
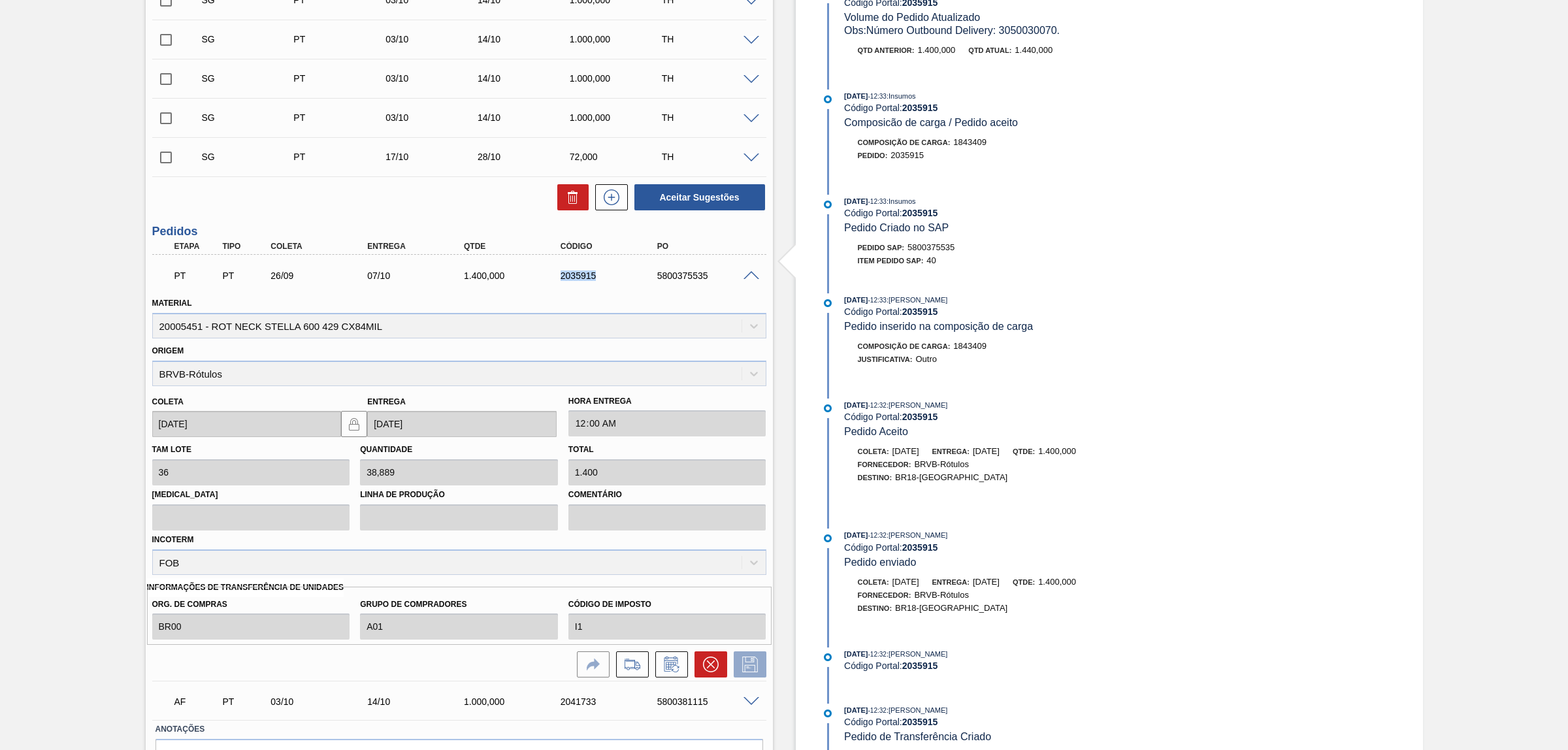
scroll to position [560, 0]
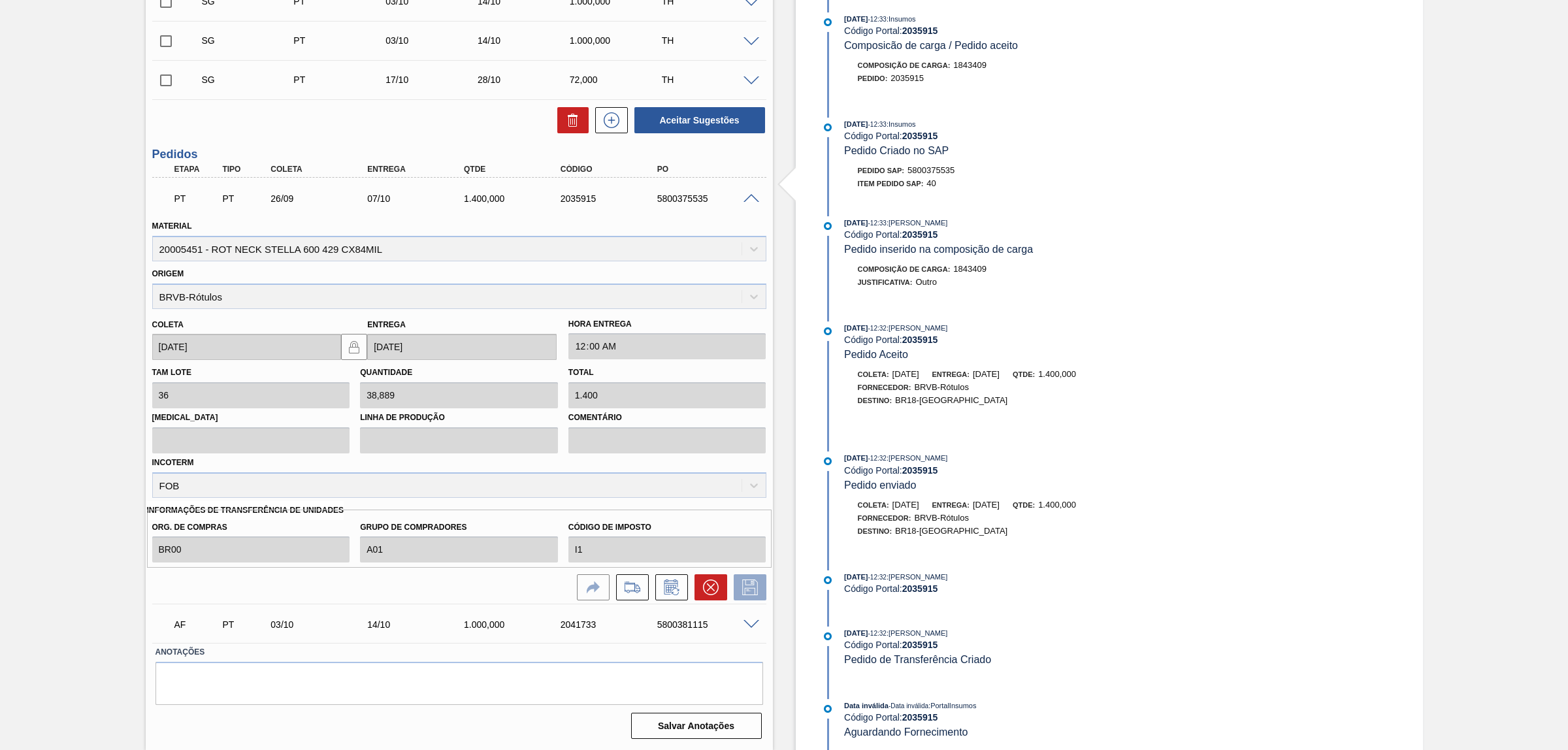
click at [1008, 637] on div "22/09/2025 - 12:32 : Lucas Pondian" at bounding box center [999, 633] width 310 height 13
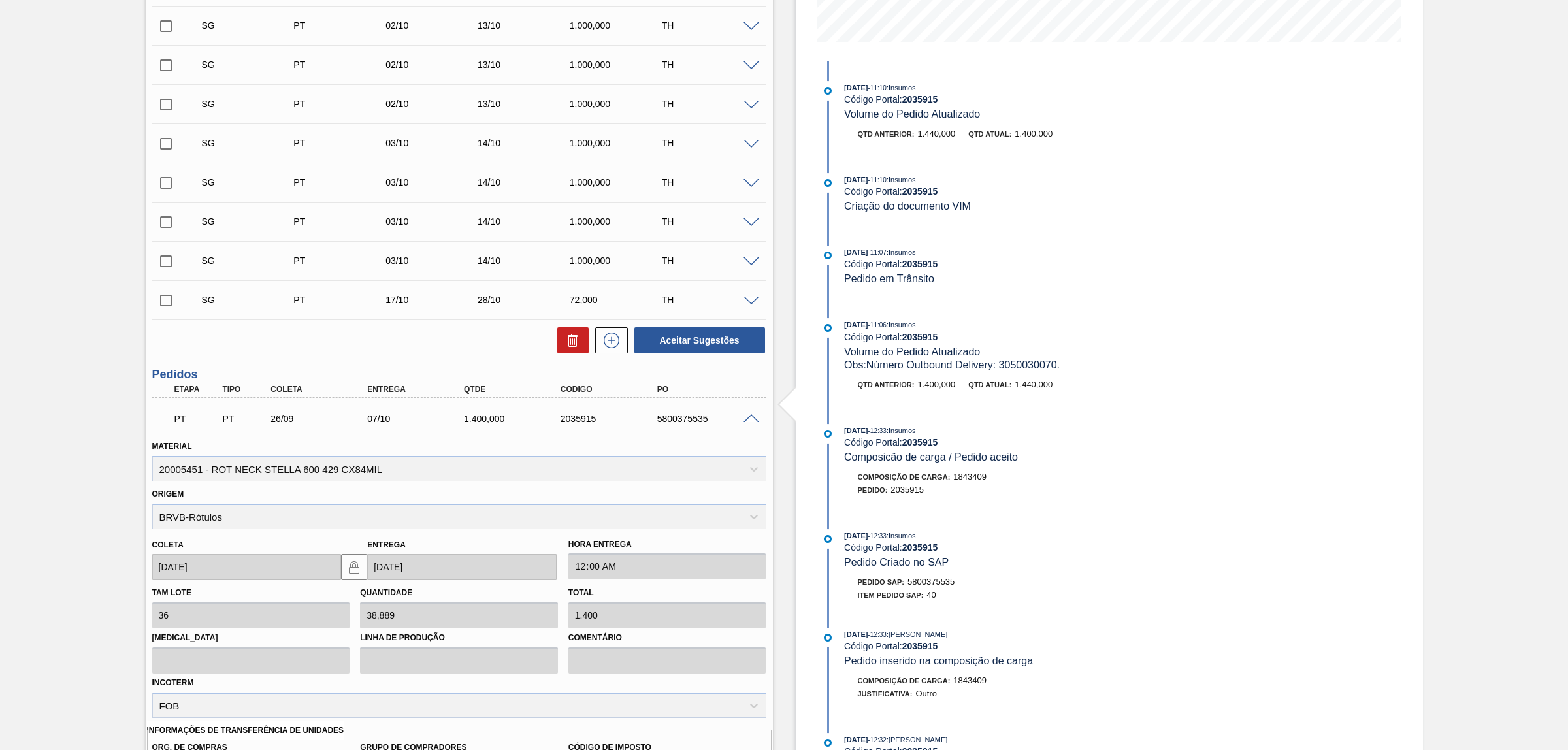
scroll to position [152, 0]
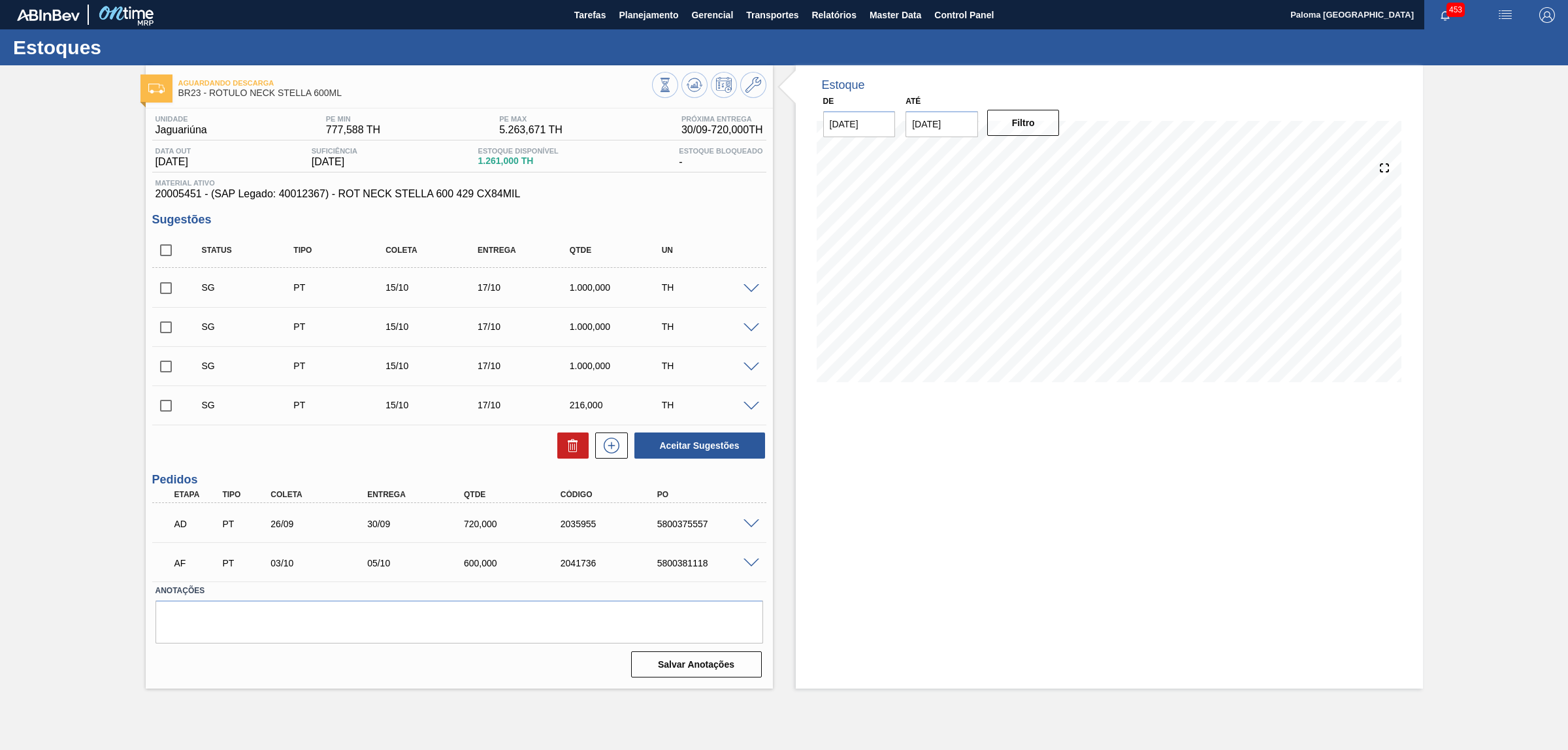
click at [747, 525] on span at bounding box center [751, 524] width 16 height 10
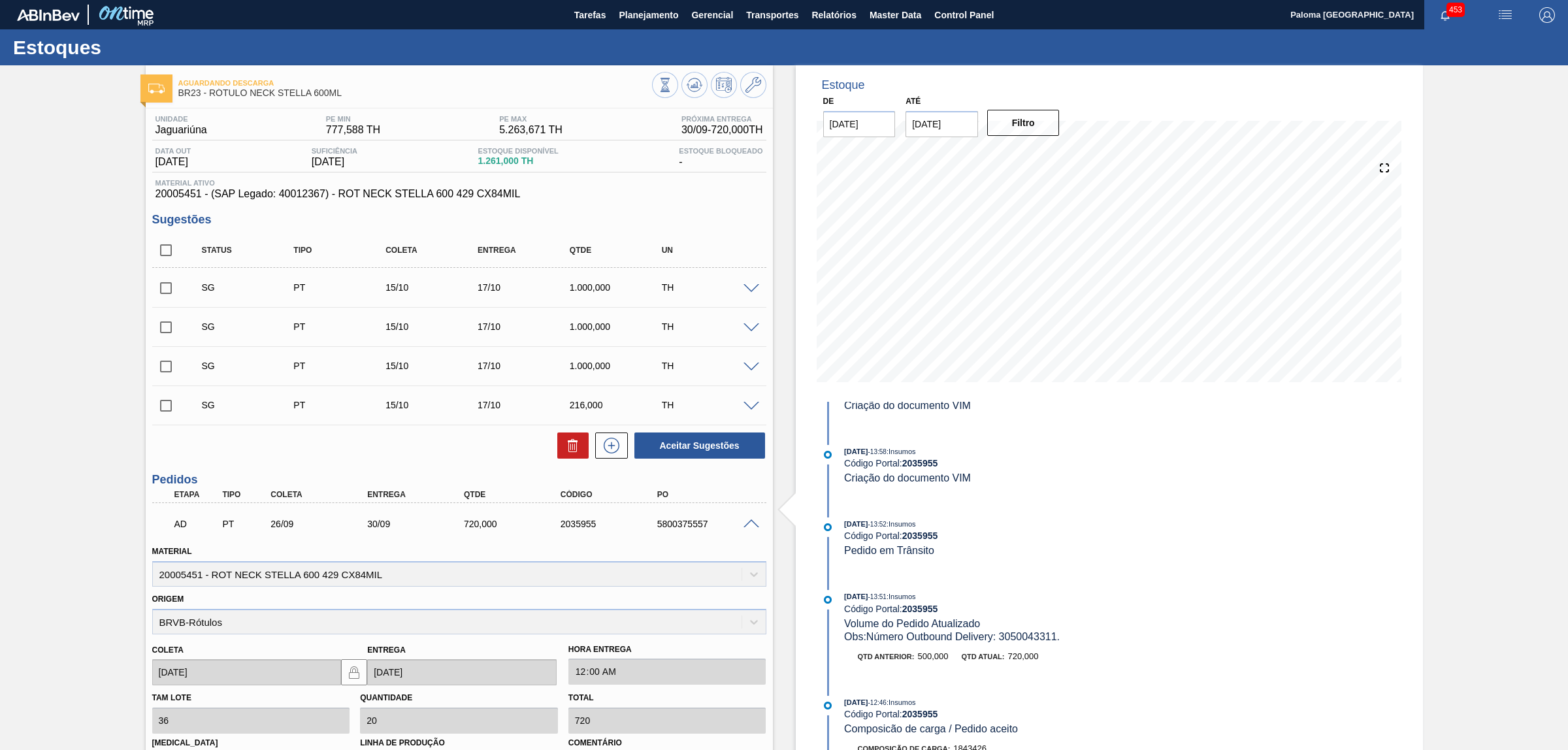
scroll to position [2531, 0]
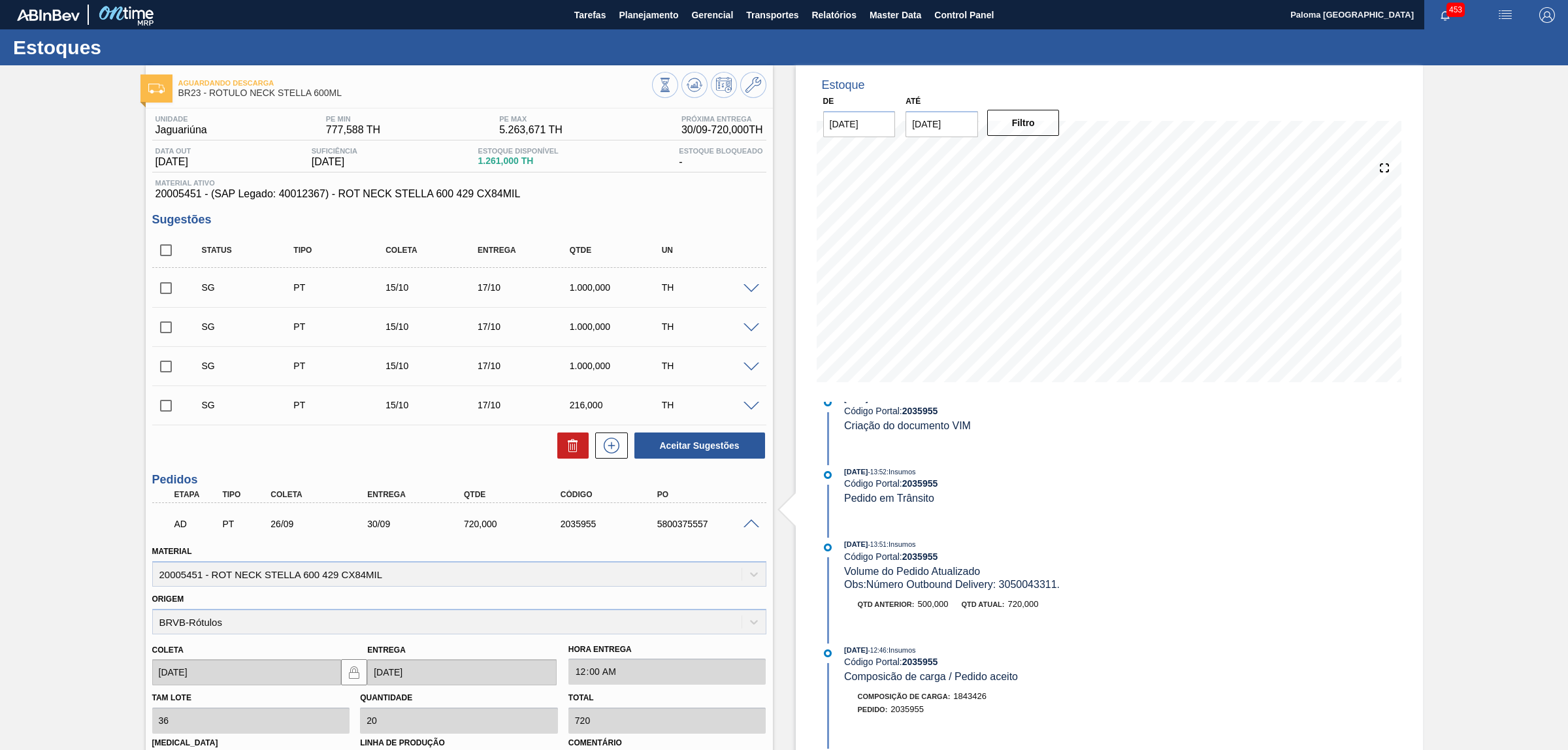
click at [686, 526] on div "5800375557" at bounding box center [708, 523] width 110 height 10
click at [687, 525] on div "5800375557" at bounding box center [708, 523] width 110 height 10
click at [690, 527] on div "5800375557" at bounding box center [708, 523] width 110 height 10
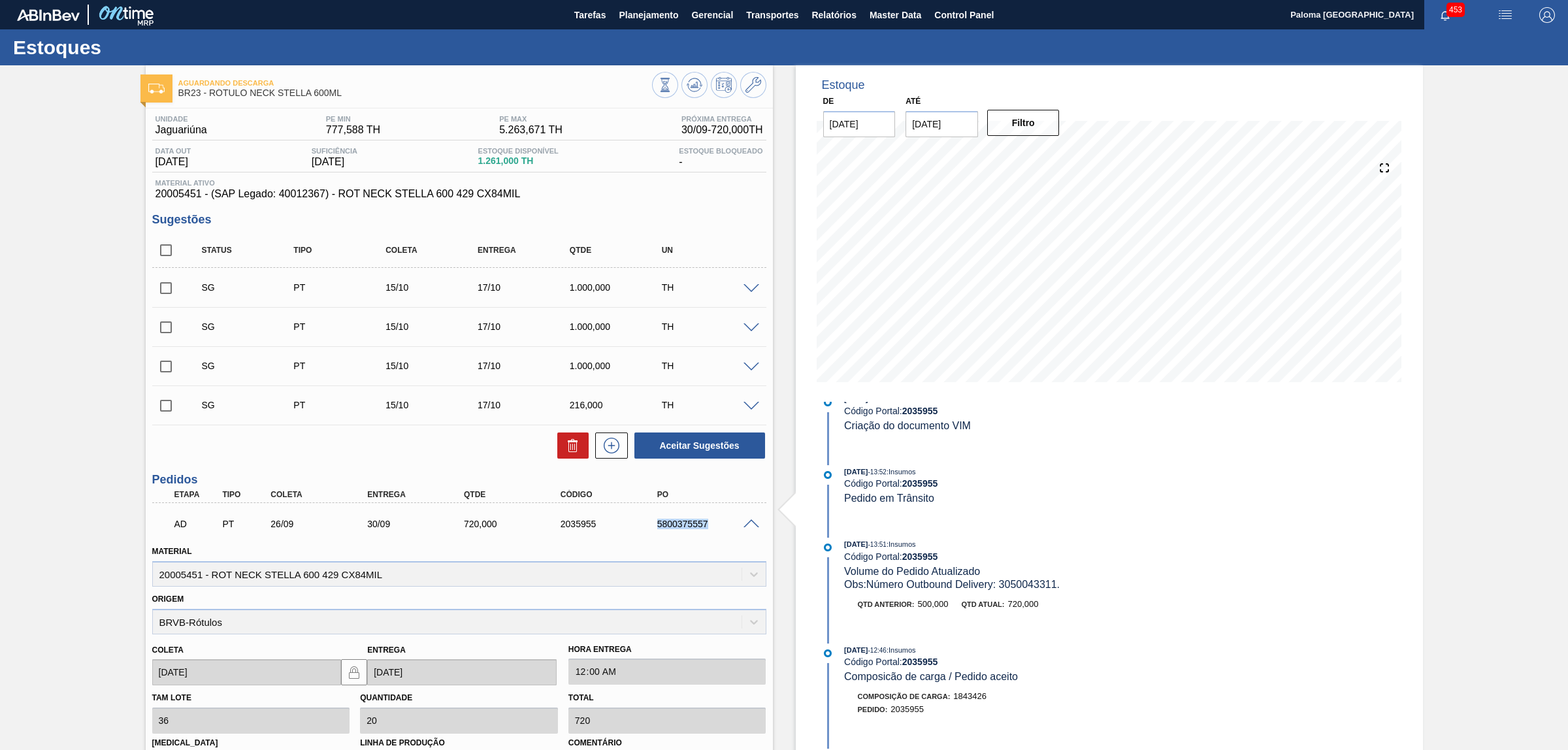
click at [690, 527] on div "5800375557" at bounding box center [708, 523] width 110 height 10
